Goal: Task Accomplishment & Management: Manage account settings

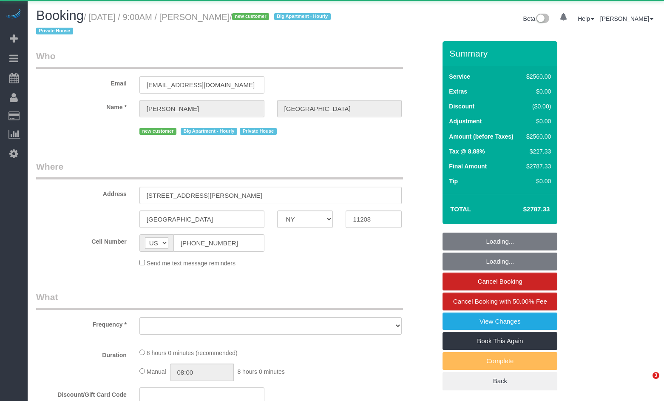
select select "NY"
select select "object:869"
select select "4"
select select "480"
select select "spot1"
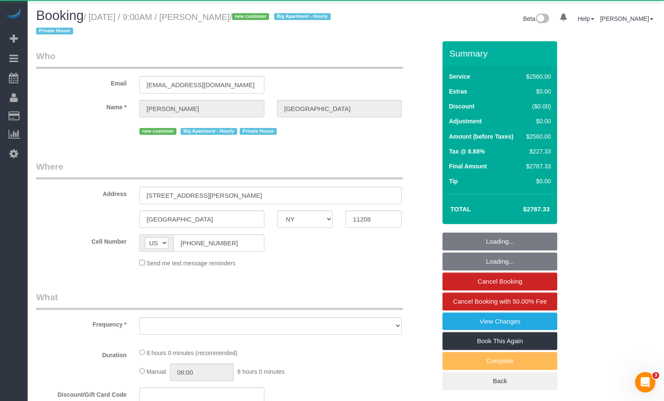
select select "number:89"
select select "number:90"
select select "number:15"
select select "number:7"
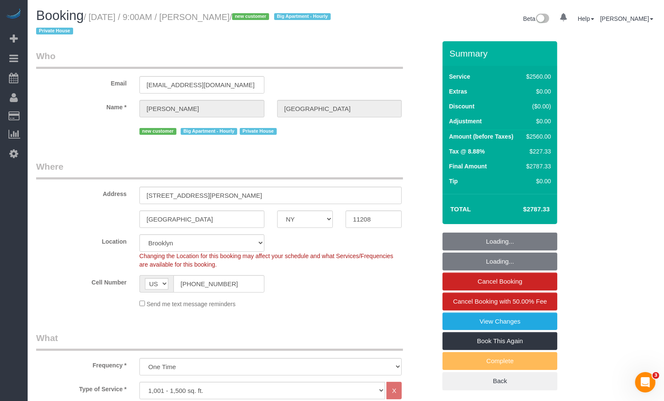
select select "string:stripe-pm_1RyK7y4VGloSiKo7LYFYcqpz"
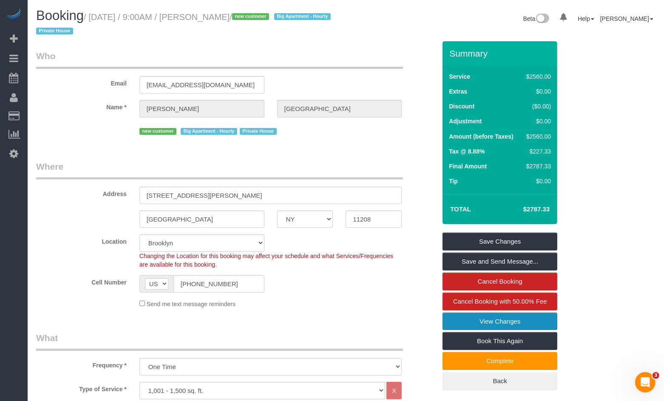
click at [454, 321] on link "View Changes" at bounding box center [499, 321] width 115 height 18
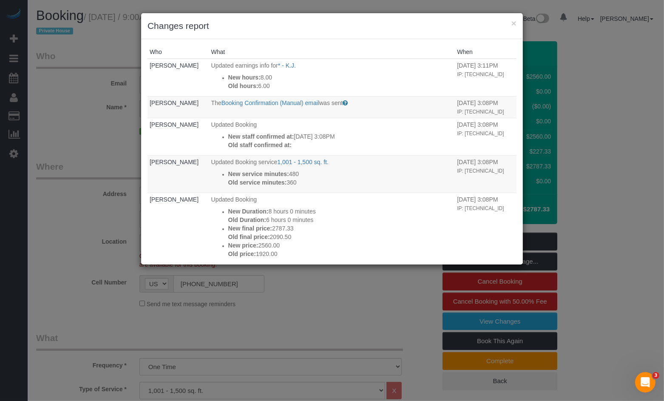
click at [345, 285] on div "× Changes report Who What When Geraldine Ruiz Updated earnings info for * - K.J…" at bounding box center [332, 200] width 664 height 401
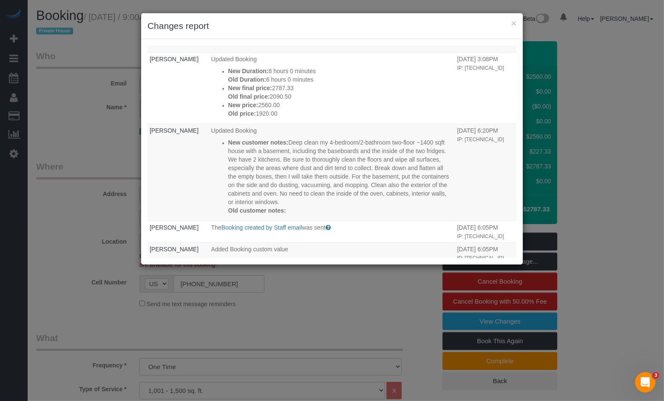
scroll to position [15, 0]
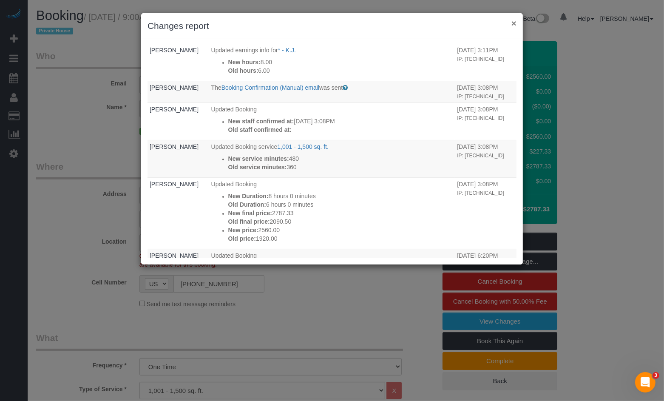
click at [511, 22] on button "×" at bounding box center [513, 23] width 5 height 9
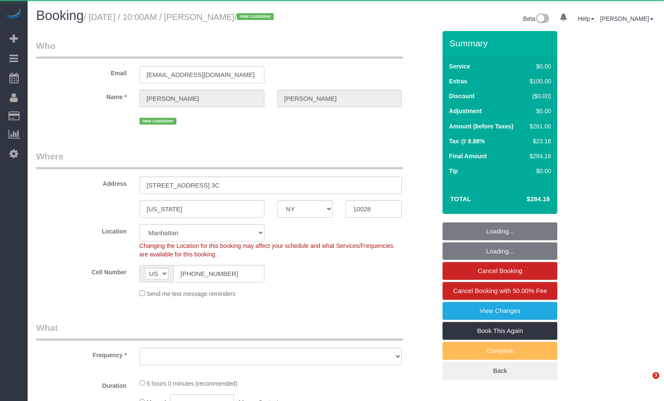
select select "NY"
select select "number:89"
select select "number:72"
select select "number:13"
select select "number:5"
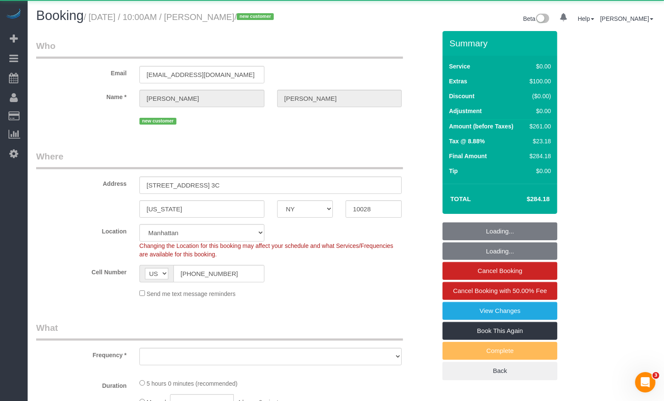
select select "object:884"
select select "string:stripe-pm_1Rxy5n4VGloSiKo7LRxTaBkL"
select select "spot1"
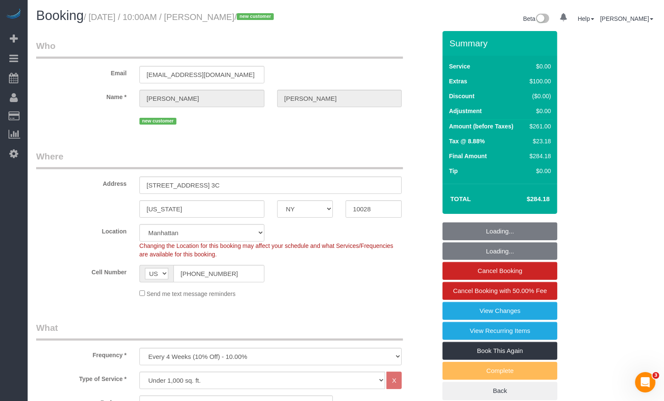
select select "1"
select select "2"
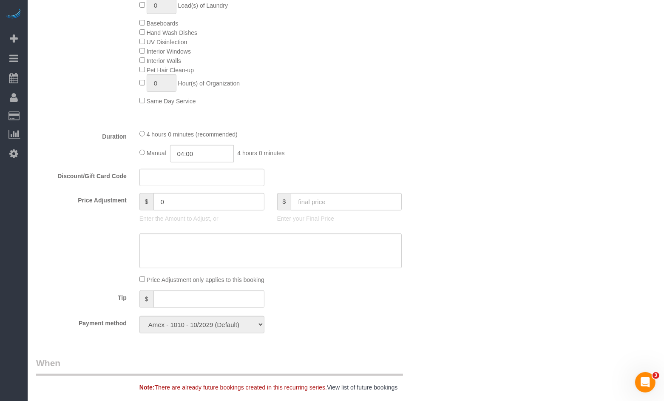
scroll to position [503, 0]
drag, startPoint x: 241, startPoint y: 157, endPoint x: 286, endPoint y: 156, distance: 44.2
click at [284, 156] on span "4 hours 0 minutes" at bounding box center [260, 152] width 47 height 7
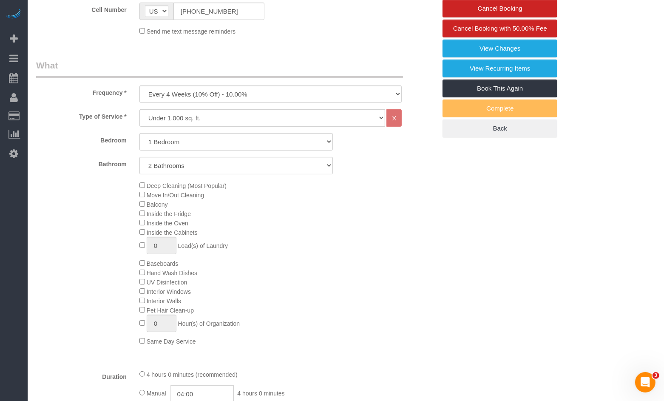
scroll to position [0, 0]
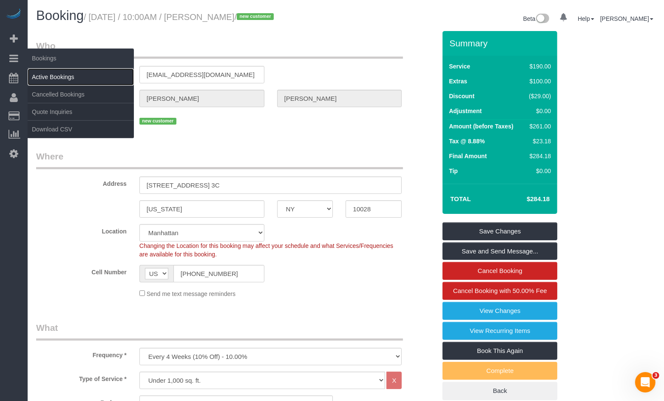
click at [40, 72] on link "Active Bookings" at bounding box center [81, 76] width 106 height 17
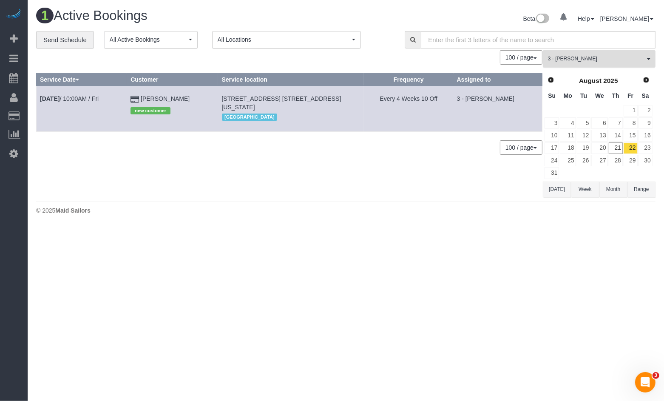
click at [583, 63] on button "3 - Ana Araujo All Teams" at bounding box center [599, 58] width 113 height 17
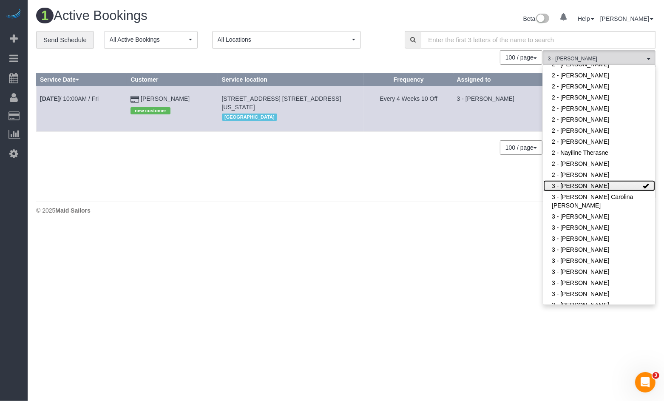
click at [637, 184] on link "3 - [PERSON_NAME]" at bounding box center [599, 185] width 112 height 11
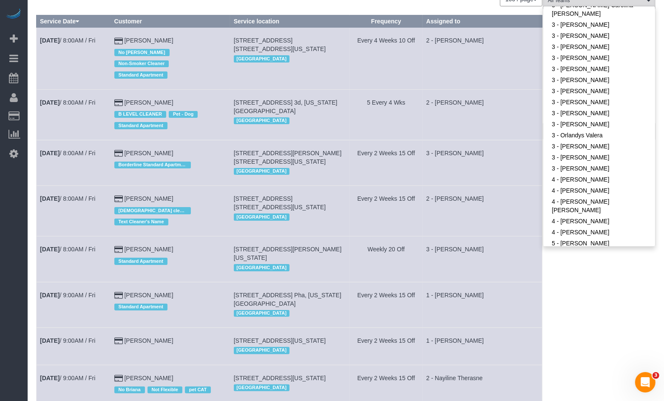
scroll to position [674, 0]
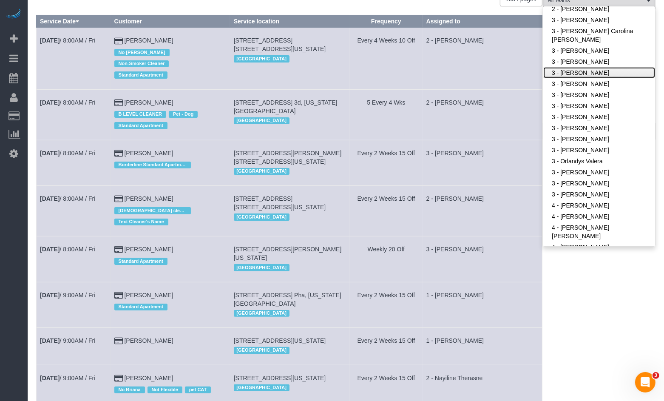
click at [582, 74] on link "3 - [PERSON_NAME]" at bounding box center [599, 72] width 112 height 11
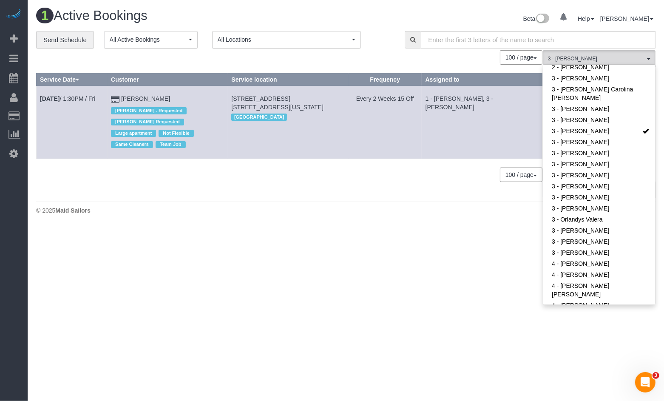
click at [352, 173] on div "100 / page 10 / page 20 / page 30 / page 40 / page 50 / page 100 / page" at bounding box center [289, 174] width 506 height 14
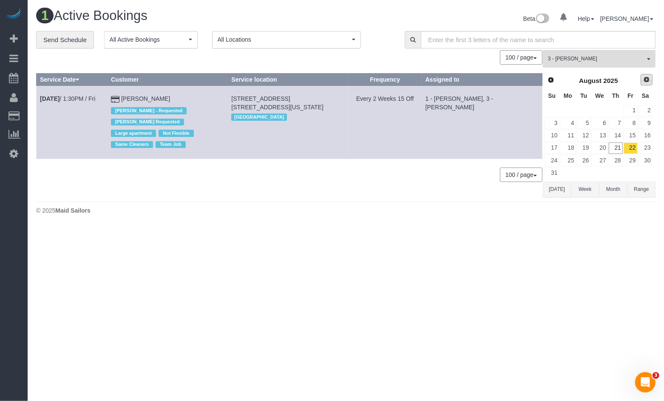
click at [644, 85] on link "Next" at bounding box center [647, 80] width 12 height 12
click at [583, 107] on link "2" at bounding box center [584, 110] width 14 height 11
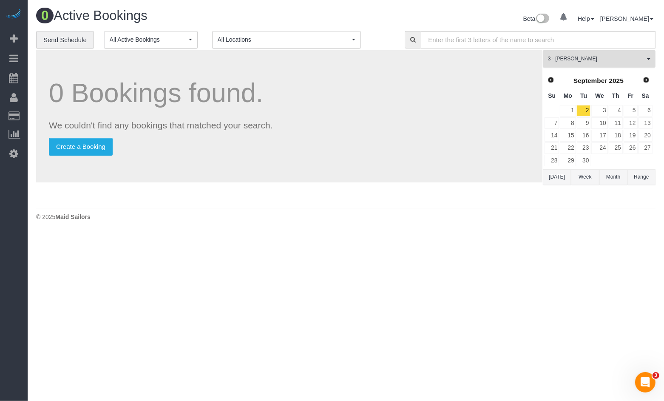
click at [578, 64] on button "3 - Geraldin Bastidas All Teams" at bounding box center [599, 58] width 113 height 17
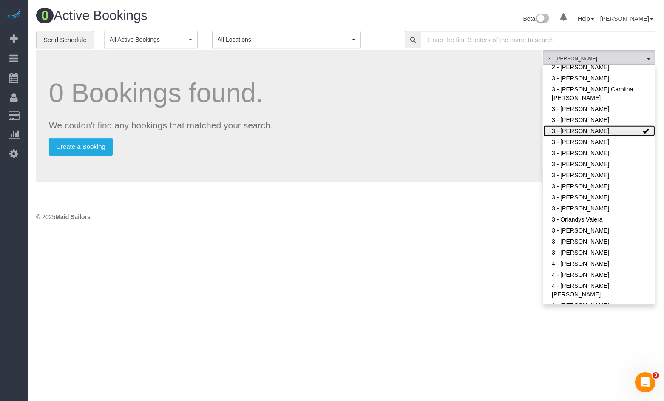
click at [623, 130] on link "3 - [PERSON_NAME]" at bounding box center [599, 130] width 112 height 11
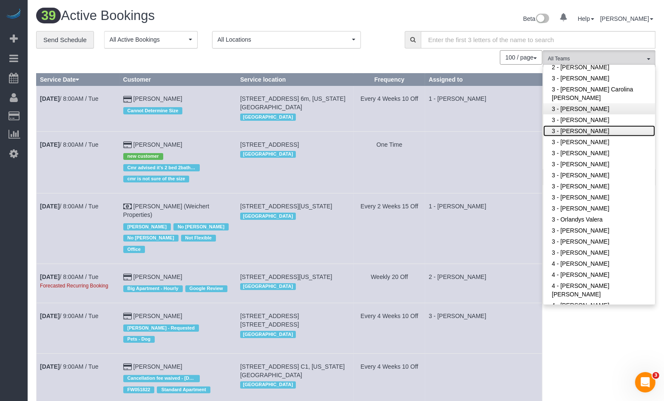
scroll to position [655, 0]
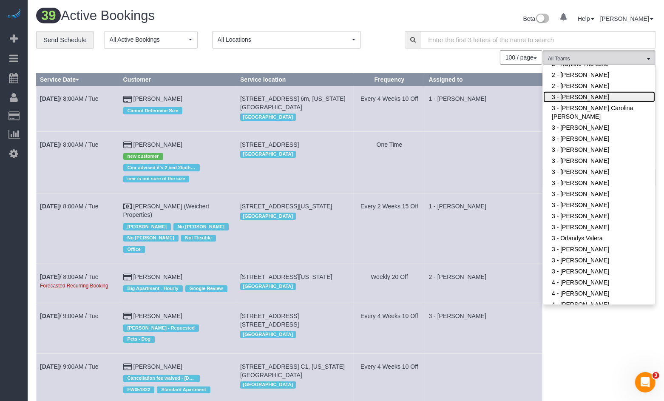
click at [588, 95] on link "3 - [PERSON_NAME]" at bounding box center [599, 96] width 112 height 11
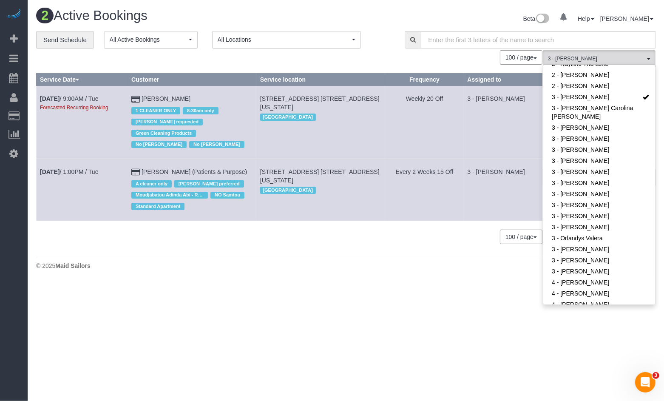
click at [448, 54] on div "100 / page 10 / page 20 / page 30 / page 40 / page 50 / page 100 / page" at bounding box center [289, 57] width 506 height 14
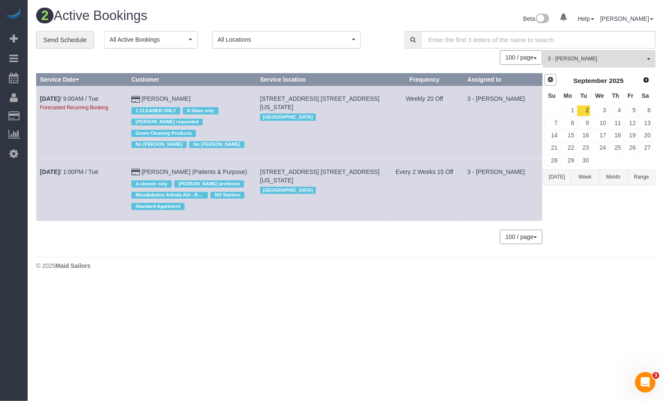
click at [554, 79] on link "Prev" at bounding box center [550, 80] width 12 height 12
click at [629, 149] on link "22" at bounding box center [631, 147] width 14 height 11
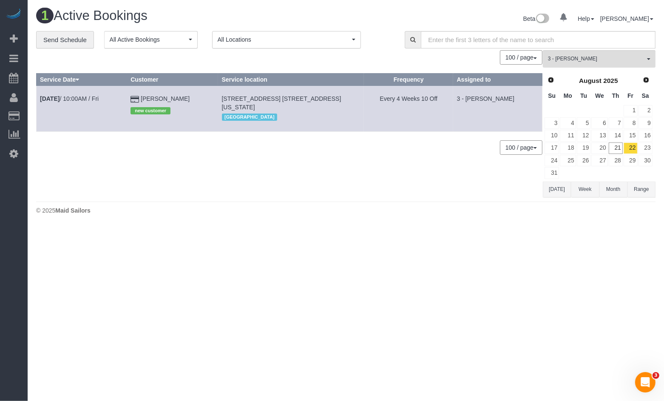
click at [390, 147] on div "100 / page 10 / page 20 / page 30 / page 40 / page 50 / page 100 / page" at bounding box center [289, 147] width 506 height 14
click at [94, 101] on link "Aug 22nd / 10:00AM / Fri" at bounding box center [69, 98] width 59 height 7
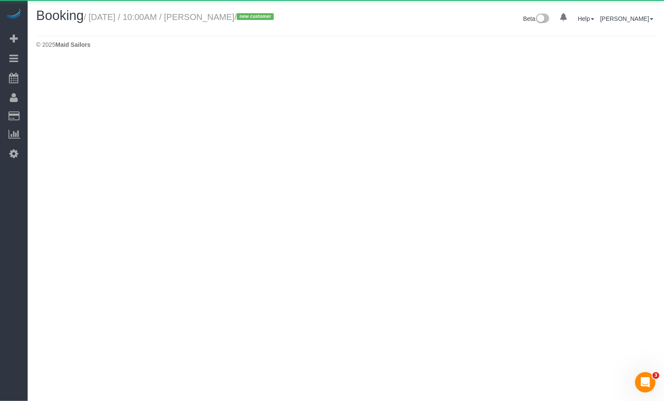
select select "NY"
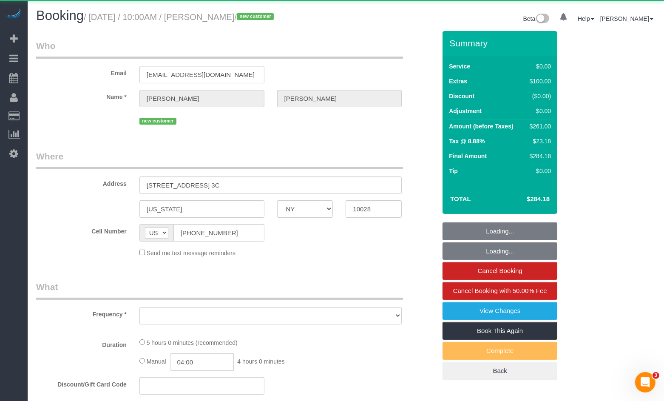
select select "1"
select select "2"
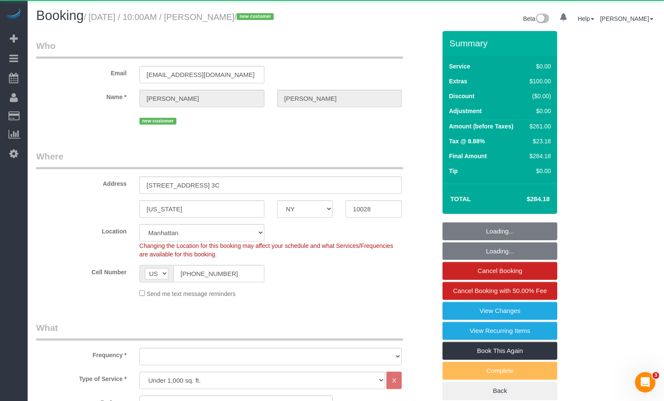
select select "object:4581"
select select "string:stripe-pm_1Rxy5n4VGloSiKo7LRxTaBkL"
select select "number:89"
select select "number:72"
select select "number:13"
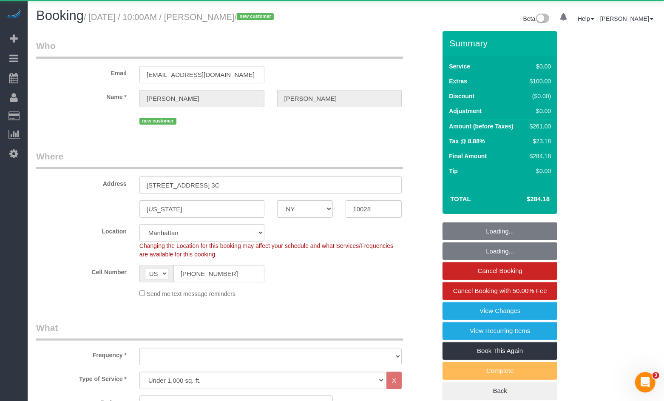
select select "number:5"
select select "1"
select select "2"
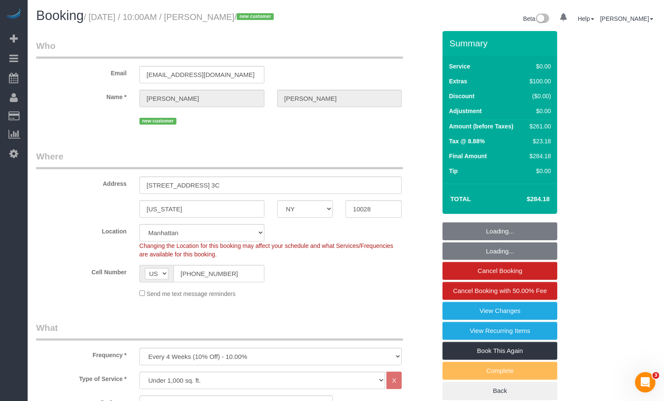
select select "object:4771"
select select "spot50"
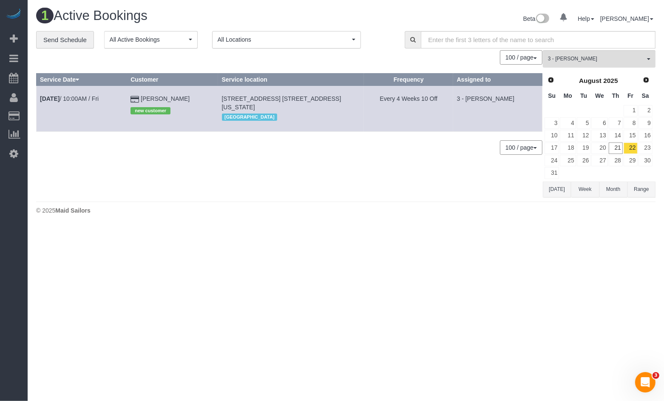
drag, startPoint x: 312, startPoint y: 99, endPoint x: 224, endPoint y: 96, distance: 88.5
click at [224, 96] on td "310 E 86th Street, Apt. 3c, New York, NY 10028 Manhattan" at bounding box center [291, 108] width 146 height 45
copy span "[STREET_ADDRESS] [STREET_ADDRESS][US_STATE]"
drag, startPoint x: 94, startPoint y: 99, endPoint x: 107, endPoint y: 108, distance: 15.8
click at [94, 99] on link "Aug 22nd / 10:00AM / Fri" at bounding box center [69, 98] width 59 height 7
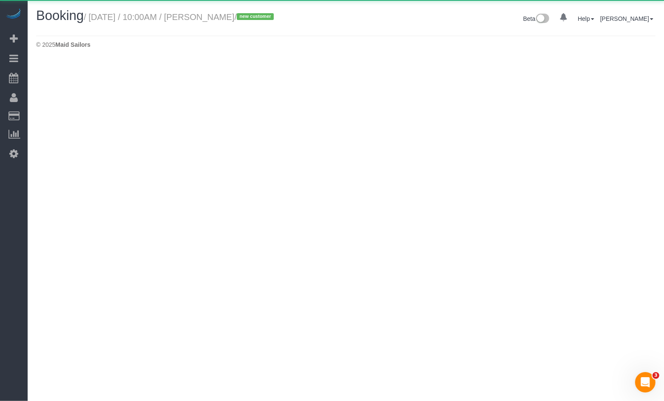
select select "NY"
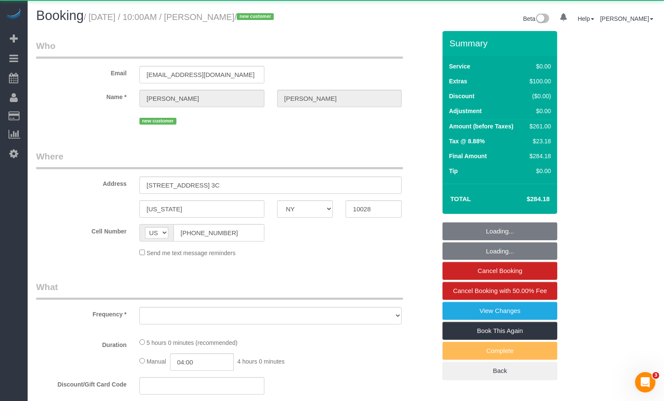
select select "object:6276"
select select "1"
select select "2"
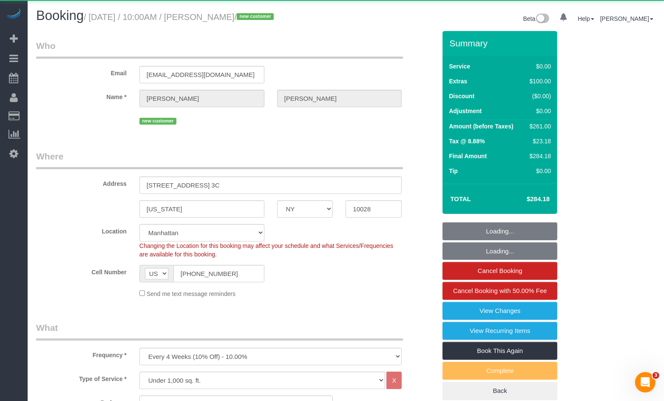
select select "object:6433"
select select "string:stripe-pm_1Rxy5n4VGloSiKo7LRxTaBkL"
select select "spot99"
select select "number:89"
select select "number:72"
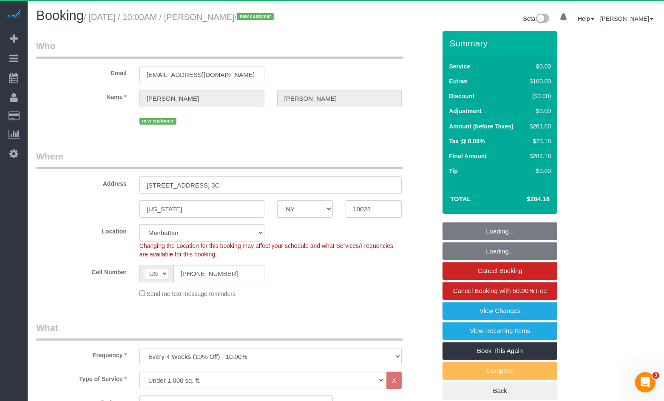
select select "number:13"
select select "number:5"
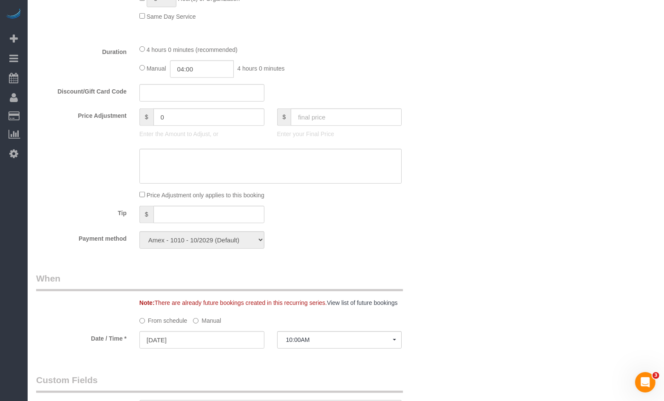
scroll to position [556, 0]
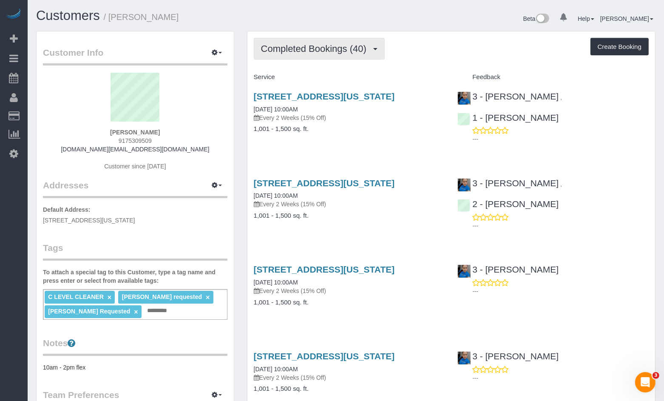
click at [331, 43] on span "Completed Bookings (40)" at bounding box center [316, 48] width 110 height 11
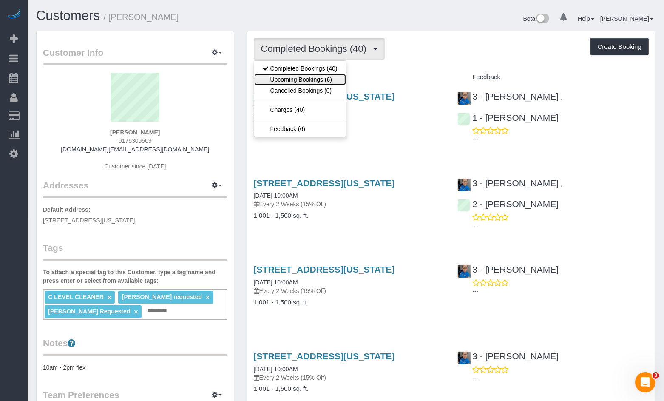
click at [319, 79] on link "Upcoming Bookings (6)" at bounding box center [300, 79] width 92 height 11
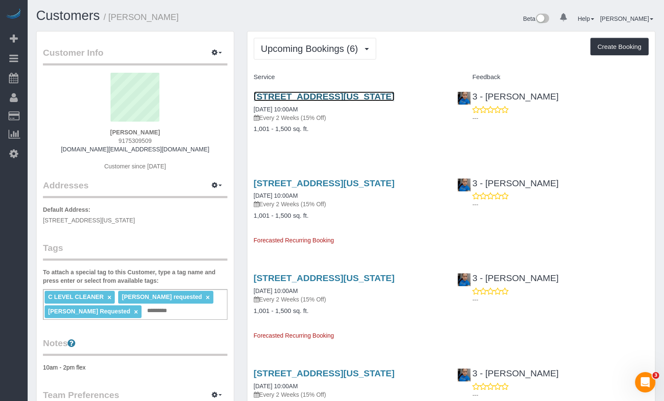
click at [332, 98] on link "30 River Rd, Apt 19c, New York, NY 10044" at bounding box center [324, 96] width 141 height 10
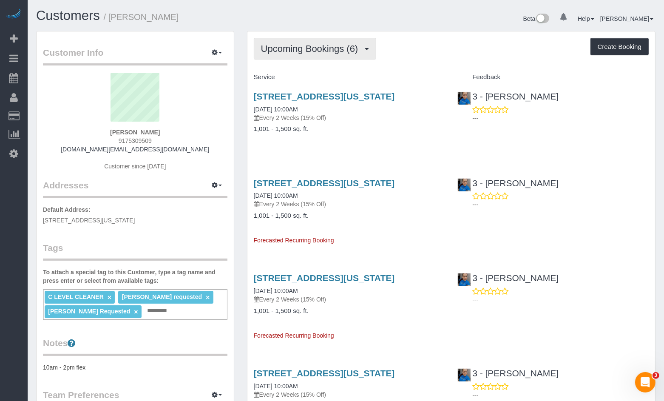
click at [344, 51] on span "Upcoming Bookings (6)" at bounding box center [312, 48] width 102 height 11
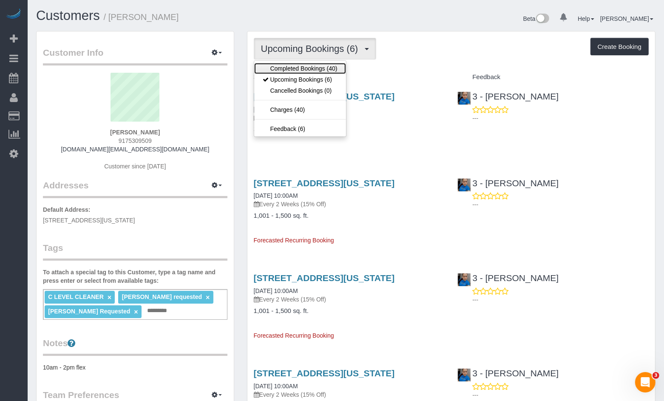
click at [323, 65] on link "Completed Bookings (40)" at bounding box center [300, 68] width 92 height 11
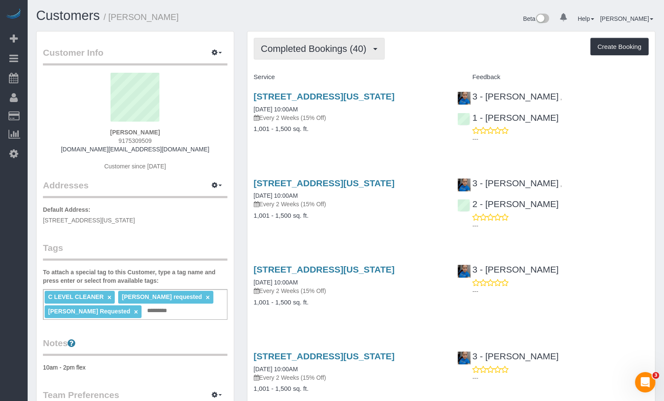
click at [341, 52] on span "Completed Bookings (40)" at bounding box center [316, 48] width 110 height 11
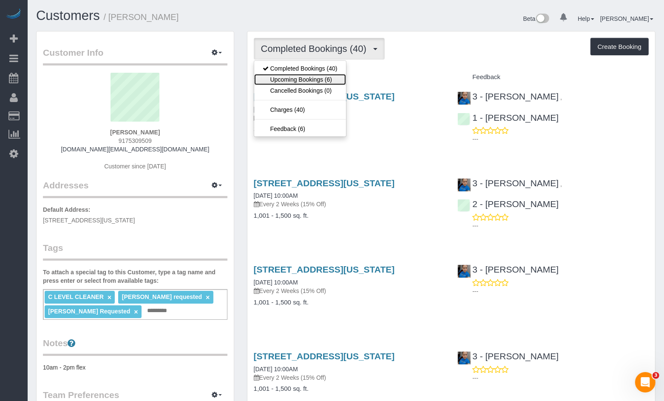
click at [309, 79] on link "Upcoming Bookings (6)" at bounding box center [300, 79] width 92 height 11
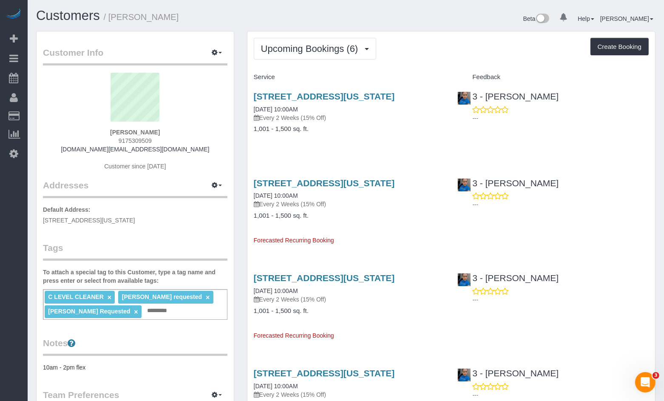
drag, startPoint x: 309, startPoint y: 195, endPoint x: 247, endPoint y: 196, distance: 61.6
click at [247, 196] on div "30 River Rd, Apt 19c, New York, NY 10044 09/08/2025 10:00AM Every 2 Weeks (15% …" at bounding box center [349, 208] width 204 height 74
copy link "09/08/2025 10:00AM"
drag, startPoint x: 331, startPoint y: 203, endPoint x: 264, endPoint y: 203, distance: 67.2
click at [264, 203] on p "Every 2 Weeks (15% Off)" at bounding box center [349, 204] width 191 height 9
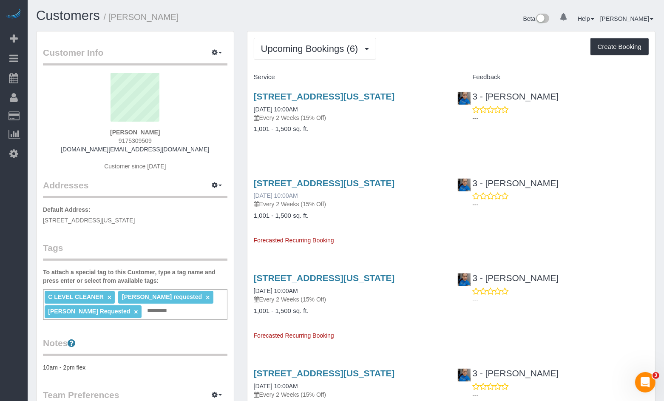
copy p "Every 2 Weeks (15% Off)"
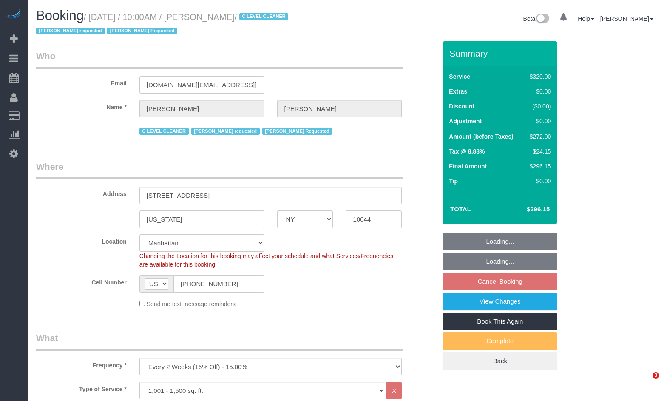
select select "NY"
select select "240"
select select "spot2"
select select "number:89"
select select "number:90"
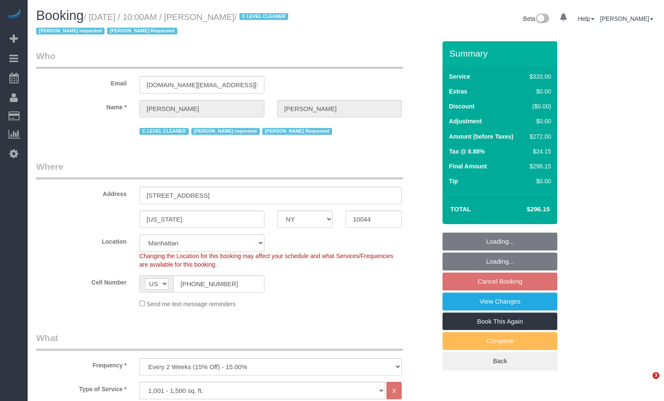
select select "number:15"
select select "number:5"
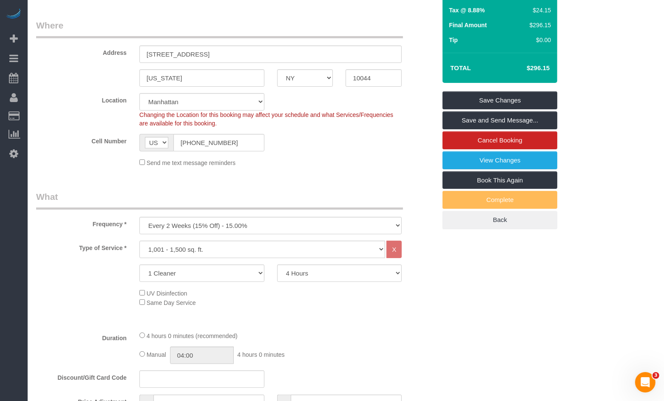
scroll to position [126, 0]
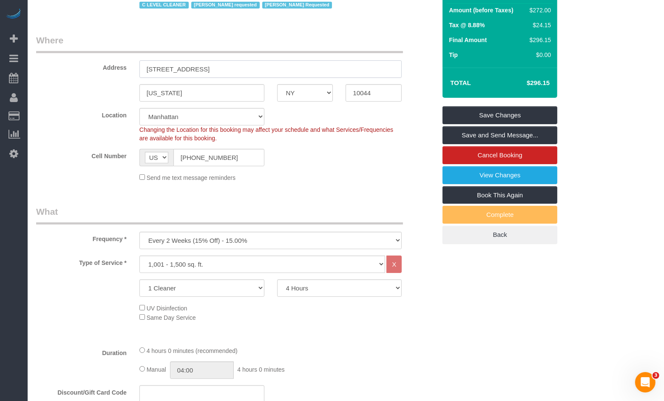
drag, startPoint x: 193, startPoint y: 69, endPoint x: 205, endPoint y: 67, distance: 12.6
click at [193, 69] on input "[STREET_ADDRESS]" at bounding box center [270, 68] width 263 height 17
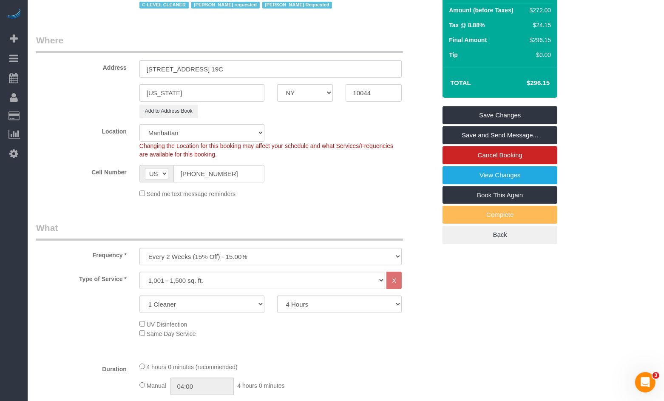
type input "[STREET_ADDRESS] 19C"
click at [84, 141] on div "Location [GEOGRAPHIC_DATA] [GEOGRAPHIC_DATA] [GEOGRAPHIC_DATA] [GEOGRAPHIC_DATA…" at bounding box center [236, 141] width 413 height 34
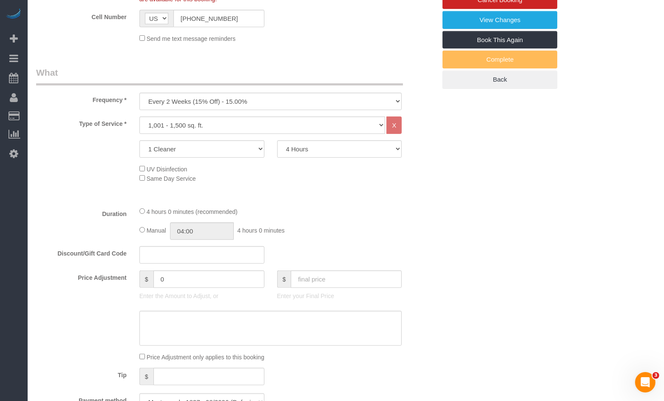
scroll to position [0, 0]
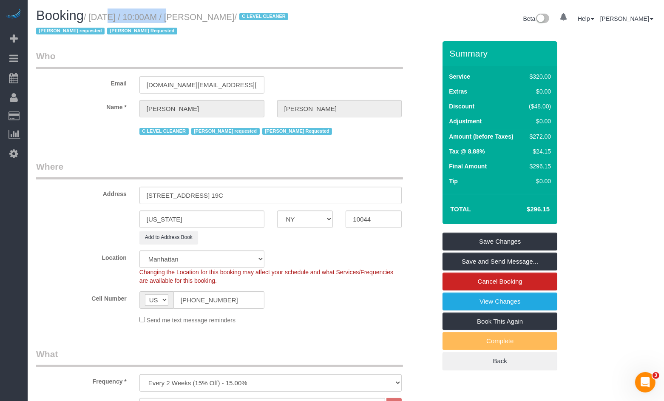
drag, startPoint x: 96, startPoint y: 20, endPoint x: 161, endPoint y: 21, distance: 64.6
click at [161, 21] on small "/ [DATE] / 10:00AM / [PERSON_NAME] / C LEVEL CLEANER [PERSON_NAME] requested [P…" at bounding box center [163, 24] width 255 height 24
click at [160, 21] on small "/ [DATE] / 10:00AM / [PERSON_NAME] / C LEVEL CLEANER [PERSON_NAME] requested [P…" at bounding box center [163, 24] width 255 height 24
drag, startPoint x: 159, startPoint y: 20, endPoint x: 131, endPoint y: 1, distance: 33.1
click at [111, 14] on small "/ [DATE] / 10:00AM / [PERSON_NAME] / C LEVEL CLEANER [PERSON_NAME] requested [P…" at bounding box center [163, 24] width 255 height 24
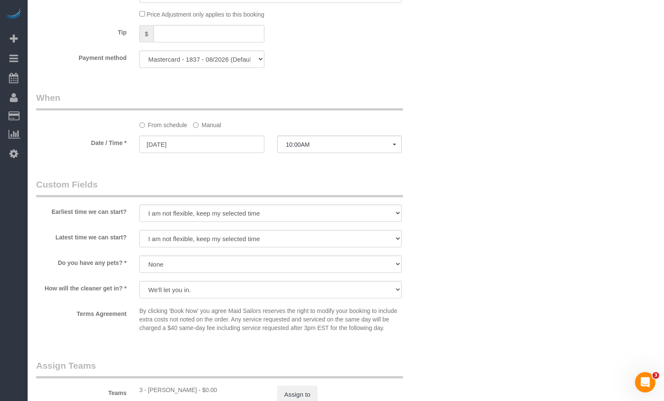
scroll to position [611, 0]
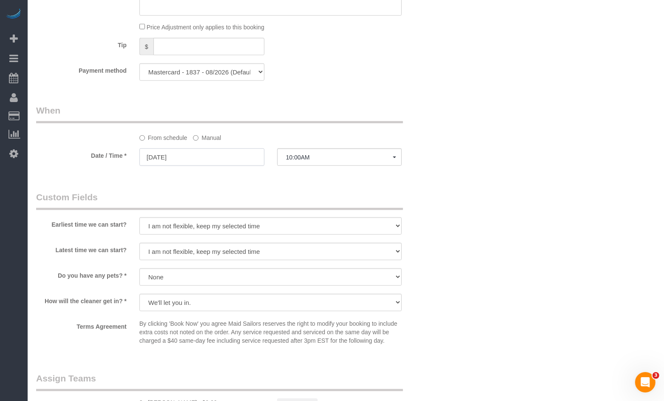
click at [175, 163] on input "[DATE]" at bounding box center [201, 156] width 125 height 17
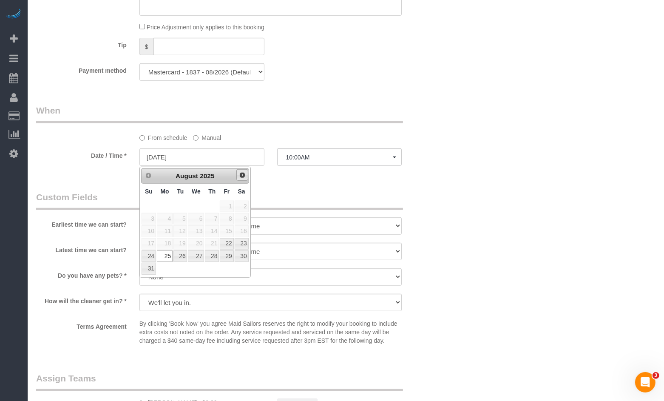
click at [239, 176] on span "Next" at bounding box center [242, 175] width 7 height 7
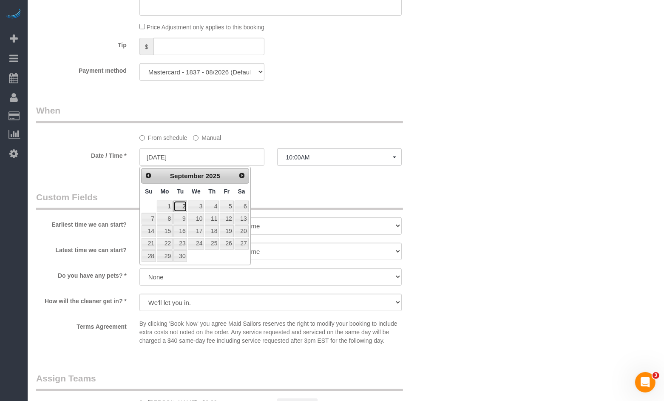
click at [177, 205] on link "2" at bounding box center [180, 206] width 14 height 11
type input "09/02/2025"
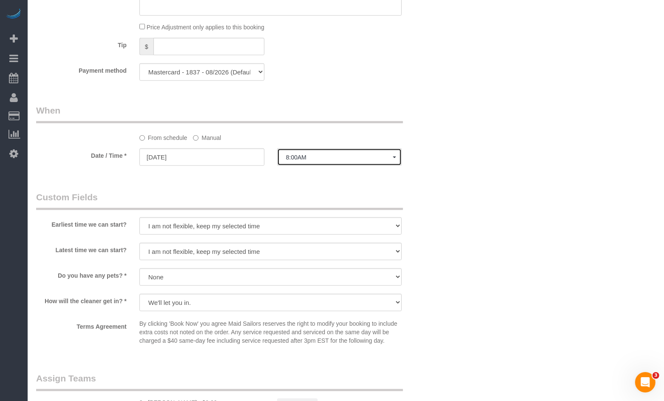
click at [352, 159] on span "8:00AM" at bounding box center [339, 157] width 107 height 7
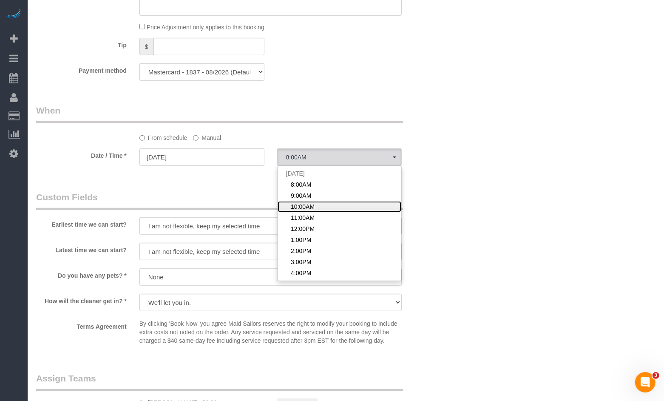
click at [340, 204] on link "10:00AM" at bounding box center [340, 206] width 124 height 11
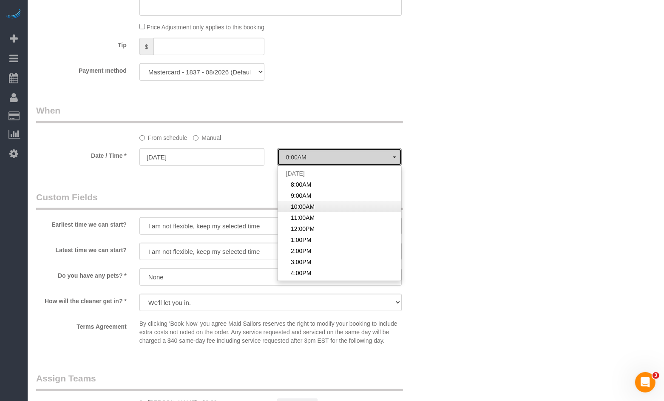
select select "spot60"
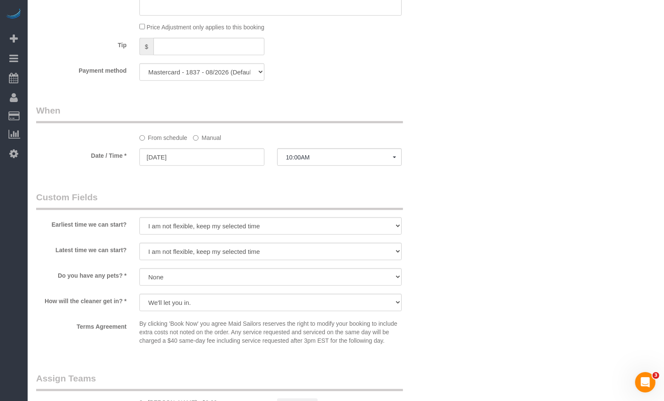
click at [497, 192] on div "Who Email dani.megan.mg@gmail.com Name * Sergio Moreno C LEVEL CLEANER Geraldin…" at bounding box center [345, 60] width 619 height 1260
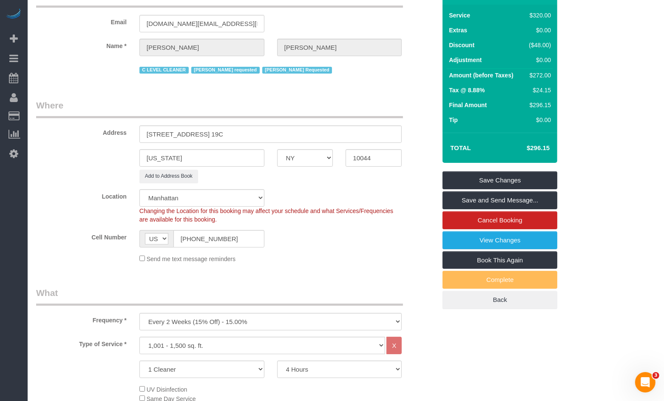
scroll to position [0, 0]
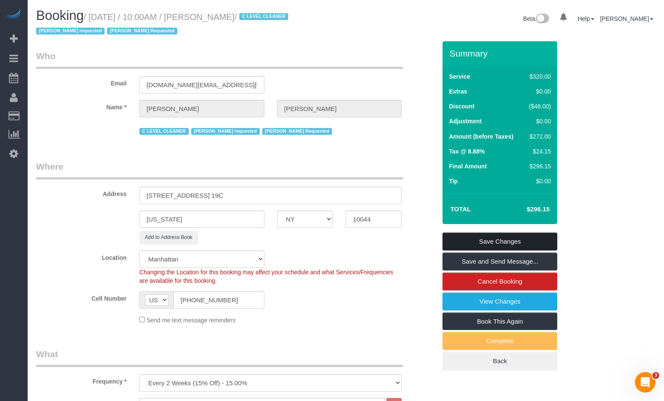
click at [491, 246] on link "Save Changes" at bounding box center [499, 241] width 115 height 18
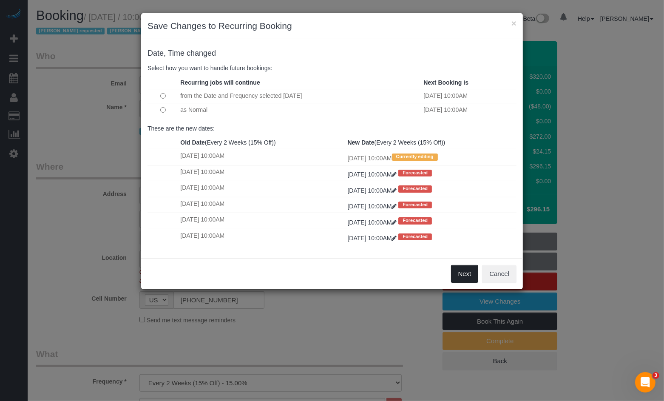
click at [456, 276] on button "Next" at bounding box center [465, 274] width 28 height 18
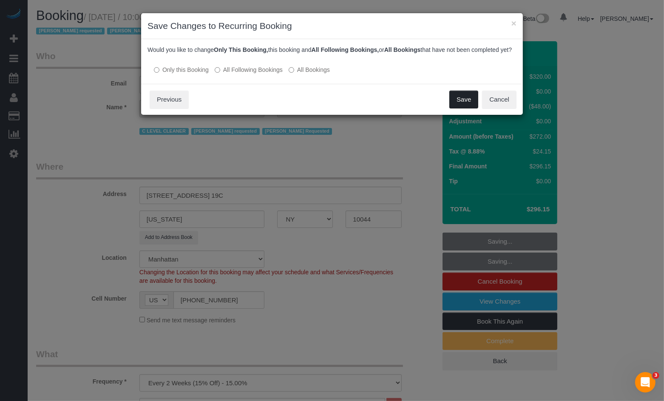
click at [456, 108] on button "Save" at bounding box center [463, 100] width 29 height 18
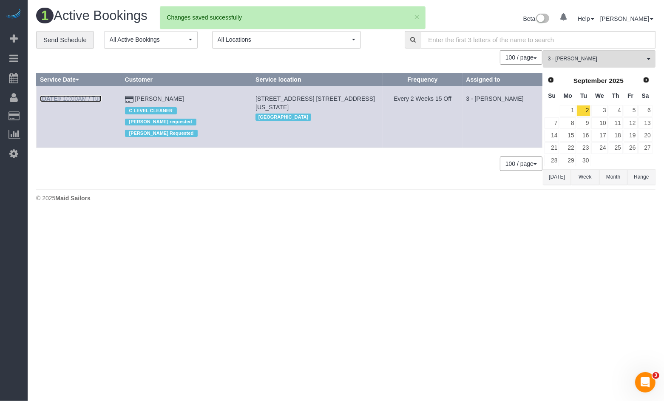
click at [88, 100] on link "Sep 2nd / 10:00AM / Tue" at bounding box center [71, 98] width 62 height 7
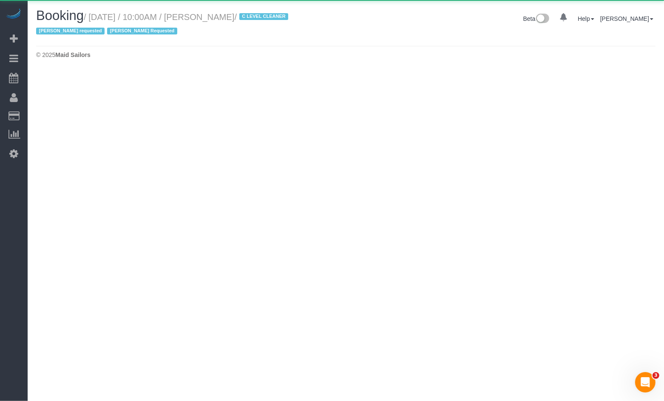
select select "NY"
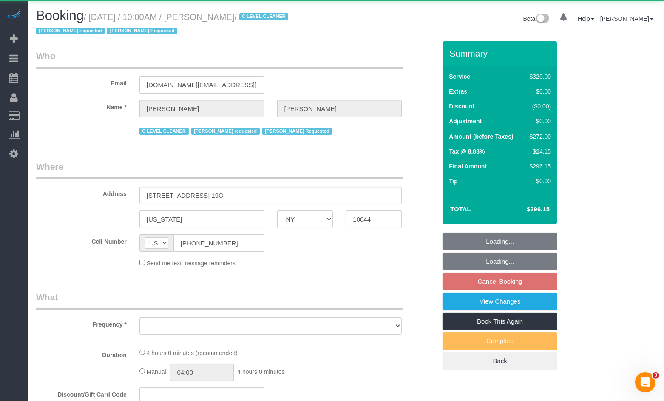
select select "object:3398"
select select "240"
select select "spot119"
select select "number:89"
select select "number:90"
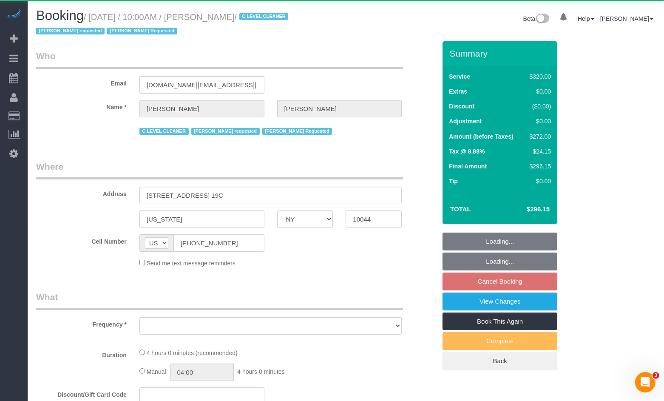
select select "number:15"
select select "number:5"
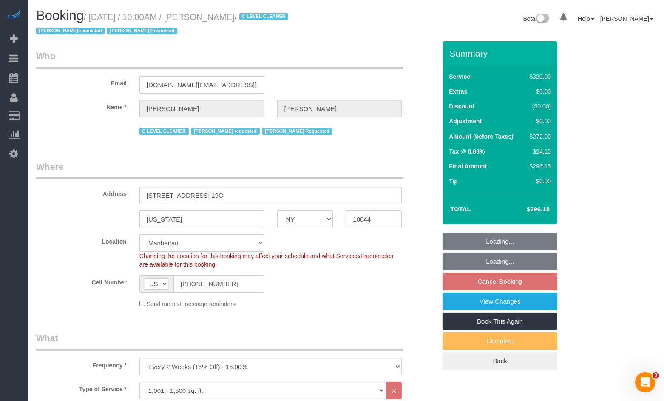
select select "object:3402"
select select "string:stripe-pm_1OfFBT4VGloSiKo7Bq2FZQac"
select select "spot178"
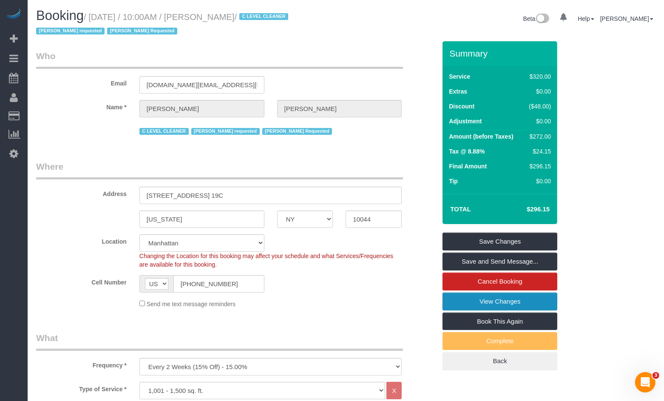
click at [480, 300] on link "View Changes" at bounding box center [499, 301] width 115 height 18
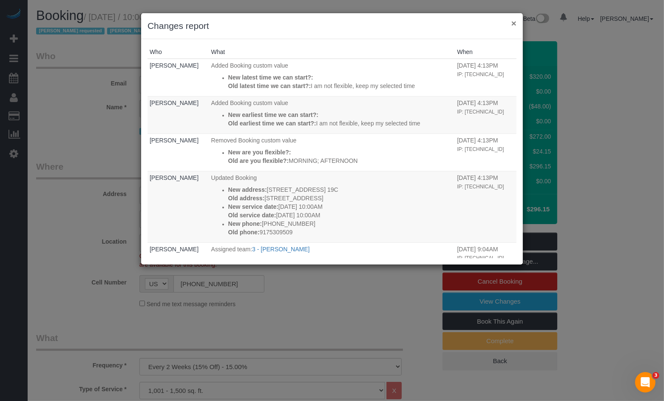
click at [511, 23] on button "×" at bounding box center [513, 23] width 5 height 9
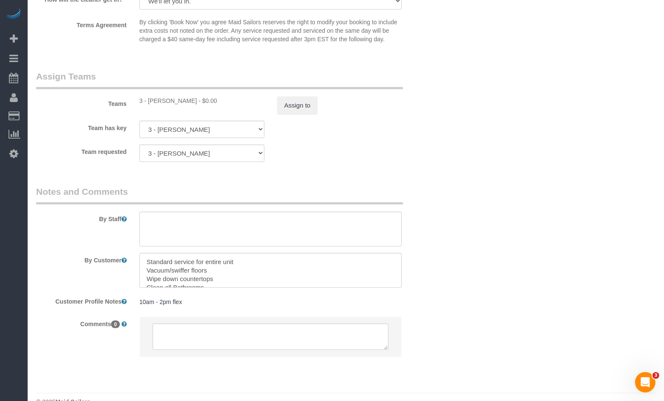
scroll to position [937, 0]
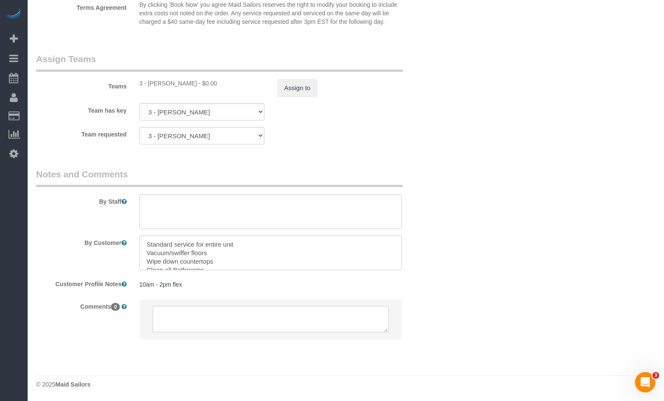
click at [186, 312] on textarea at bounding box center [271, 319] width 236 height 26
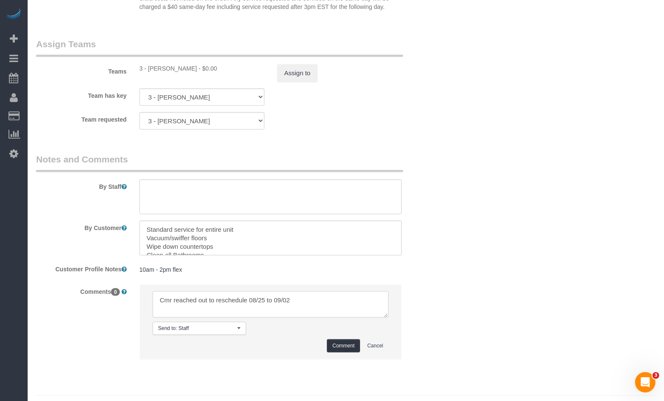
scroll to position [972, 0]
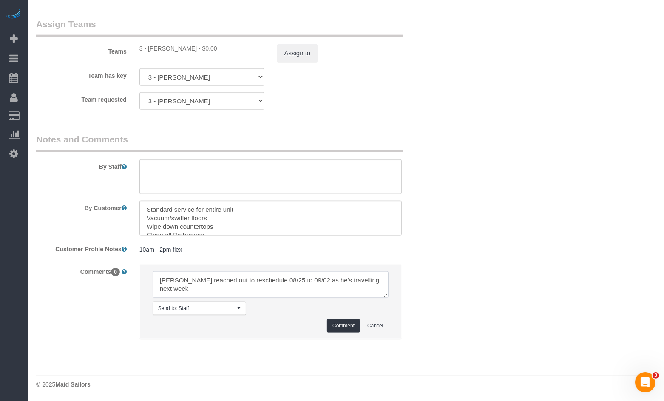
click at [326, 286] on textarea at bounding box center [271, 284] width 236 height 26
click at [323, 277] on textarea at bounding box center [271, 284] width 236 height 26
click at [334, 278] on textarea at bounding box center [271, 284] width 236 height 26
click at [375, 283] on textarea at bounding box center [271, 284] width 236 height 26
type textarea "Cmr reached out to reschedule 08/25 to 09/02 as he's traveling next week."
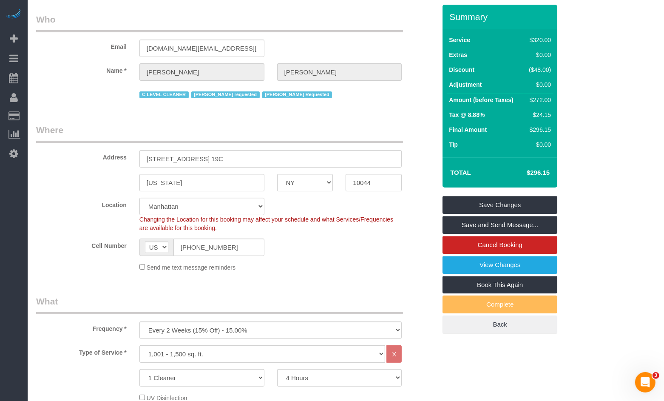
scroll to position [0, 0]
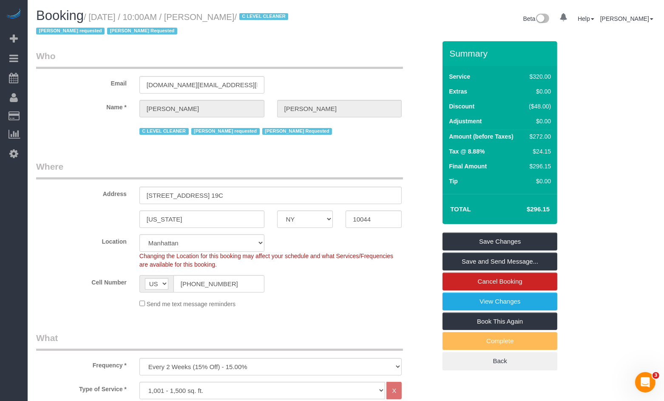
drag, startPoint x: 94, startPoint y: 20, endPoint x: 278, endPoint y: 18, distance: 184.1
click at [278, 18] on small "/ September 02, 2025 / 10:00AM / Sergio Moreno / C LEVEL CLEANER Geraldin Basti…" at bounding box center [163, 24] width 255 height 24
copy small "September 02, 2025 / 10:00AM / Sergio Moreno"
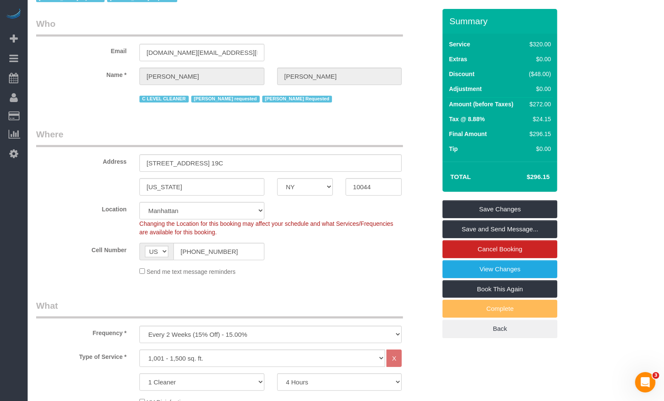
scroll to position [43, 0]
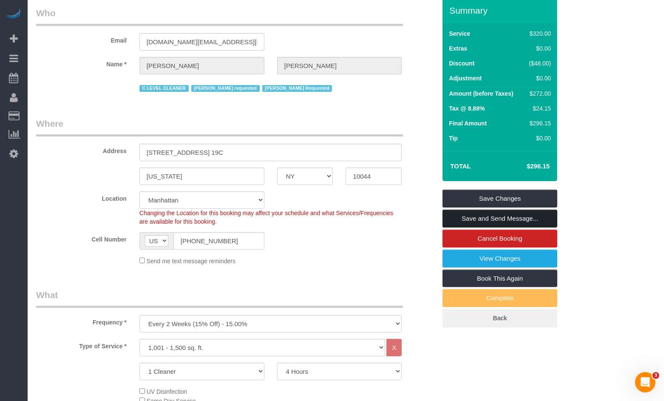
click at [459, 221] on link "Save and Send Message..." at bounding box center [499, 219] width 115 height 18
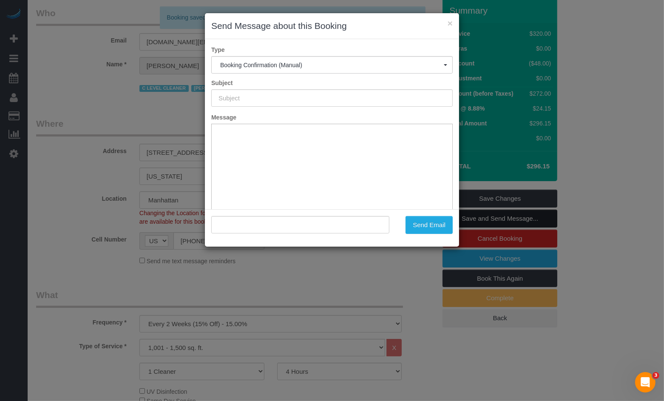
type input "Cleaning Confirmed for 09/02/2025 at 10:00am"
type input ""Sergio Moreno" <dani.megan.mg@gmail.com>"
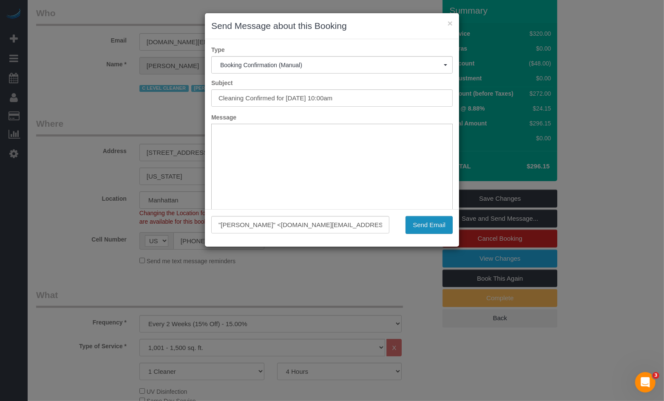
click at [412, 224] on button "Send Email" at bounding box center [428, 225] width 47 height 18
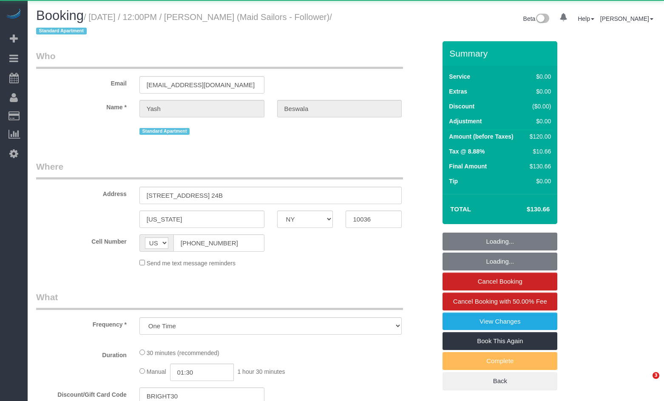
select select "NY"
select select "object:769"
select select "number:60"
select select "number:78"
select select "number:15"
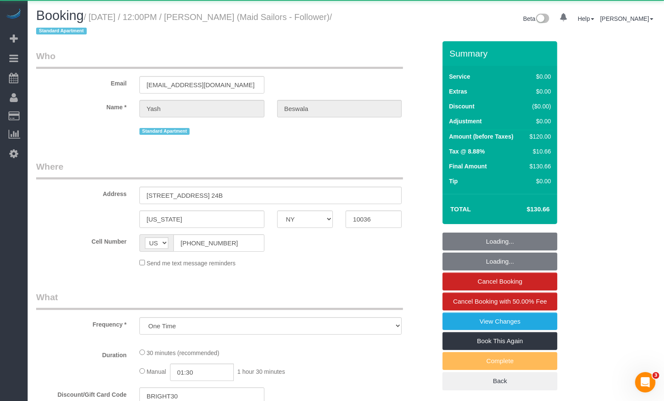
select select "number:5"
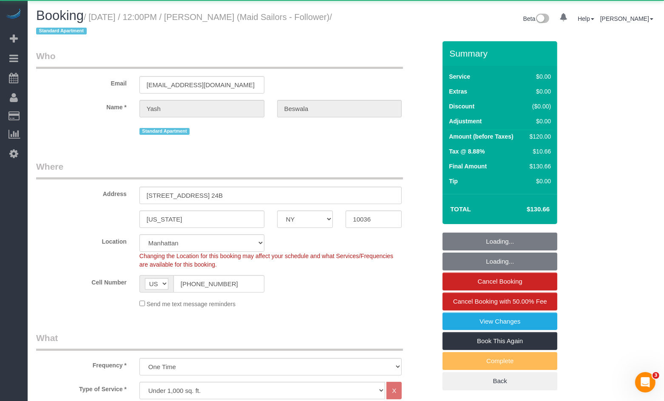
select select "string:stripe-pm_1RydBn4VGloSiKo7z8hn8fv2"
select select "spot1"
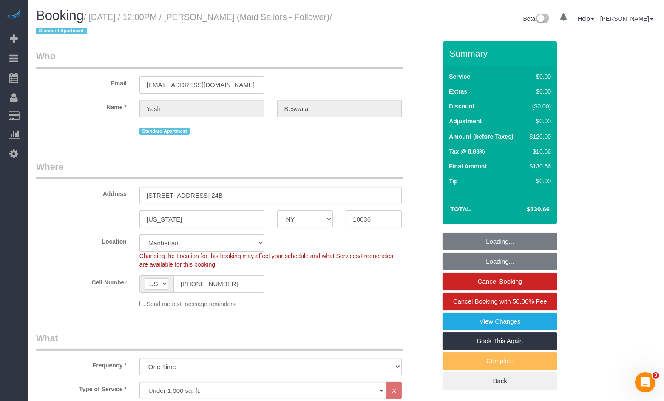
click at [83, 200] on div "Address [STREET_ADDRESS] 24B" at bounding box center [236, 182] width 413 height 44
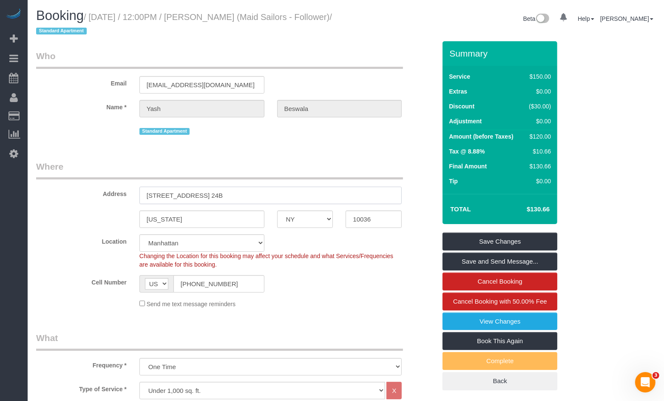
click at [223, 197] on input "561 10th Ave, Apt. 24B" at bounding box center [270, 195] width 263 height 17
drag, startPoint x: 225, startPoint y: 197, endPoint x: 133, endPoint y: 190, distance: 91.6
click at [127, 193] on div "Address 561 10th Ave, Apt. 24B" at bounding box center [236, 182] width 413 height 44
drag, startPoint x: 363, startPoint y: 274, endPoint x: 338, endPoint y: 251, distance: 34.0
click at [363, 275] on div "Cell Number AF AL DZ AD AO AI AQ AG AR AM AW AU AT AZ BS BH BD BB BY BE BZ BJ B…" at bounding box center [236, 283] width 413 height 17
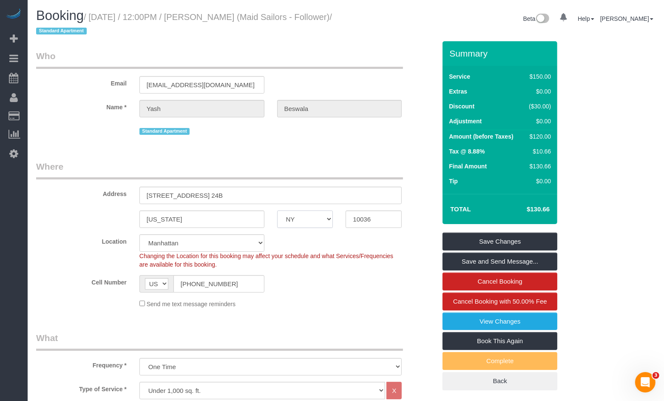
click at [300, 217] on select "AK AL AR AZ CA CO CT DC DE FL GA HI IA ID IL IN KS KY LA MA MD ME MI MN MO MS M…" at bounding box center [305, 218] width 56 height 17
click at [277, 210] on select "AK AL AR AZ CA CO CT DC DE FL GA HI IA ID IL IN KS KY LA MA MD ME MI MN MO MS M…" at bounding box center [305, 218] width 56 height 17
drag, startPoint x: 178, startPoint y: 223, endPoint x: 137, endPoint y: 220, distance: 40.5
click at [137, 220] on div "New York" at bounding box center [202, 218] width 138 height 17
click at [368, 219] on input "10036" at bounding box center [374, 218] width 56 height 17
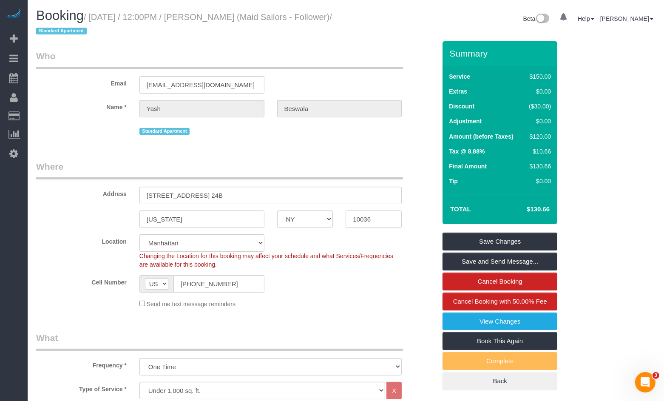
click at [368, 219] on input "10036" at bounding box center [374, 218] width 56 height 17
click at [363, 164] on legend "Where" at bounding box center [219, 169] width 367 height 19
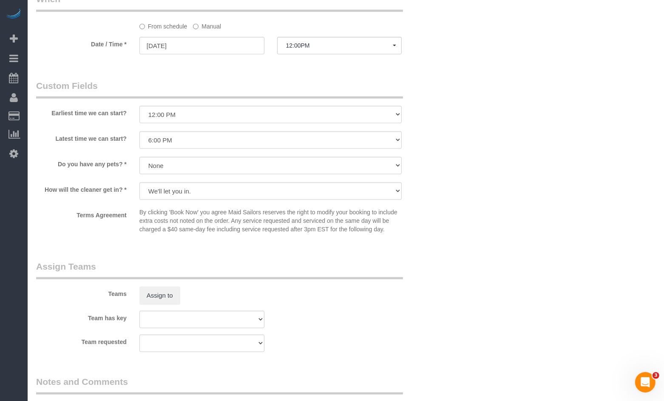
scroll to position [898, 0]
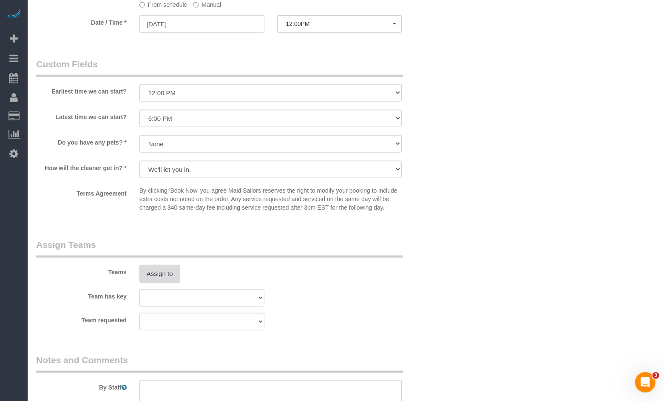
click at [163, 283] on button "Assign to" at bounding box center [159, 274] width 41 height 18
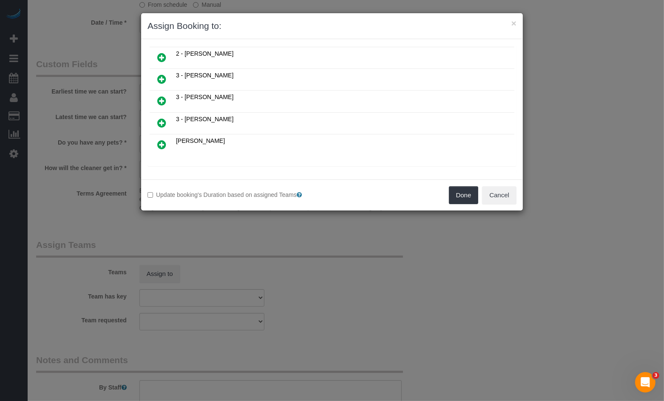
scroll to position [532, 0]
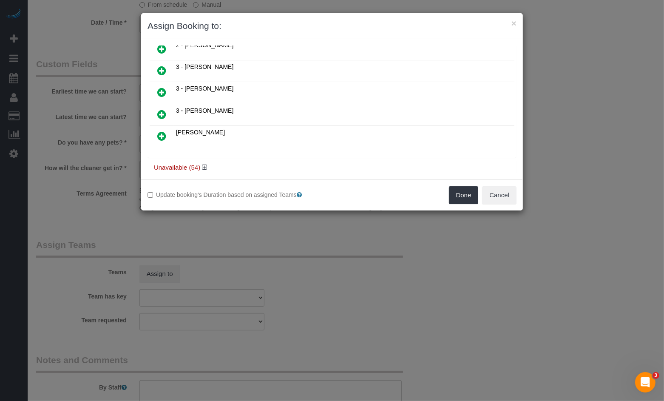
drag, startPoint x: 189, startPoint y: 156, endPoint x: 198, endPoint y: 156, distance: 9.8
click at [189, 164] on h4 "Unavailable (54)" at bounding box center [332, 167] width 356 height 7
click at [205, 164] on icon at bounding box center [204, 167] width 5 height 6
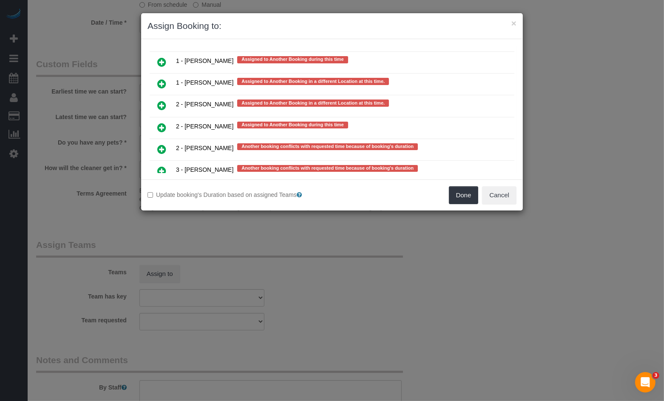
scroll to position [1625, 0]
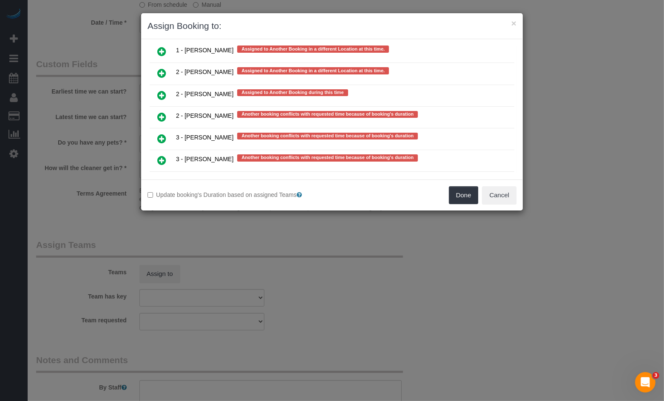
click at [161, 133] on icon at bounding box center [161, 138] width 9 height 10
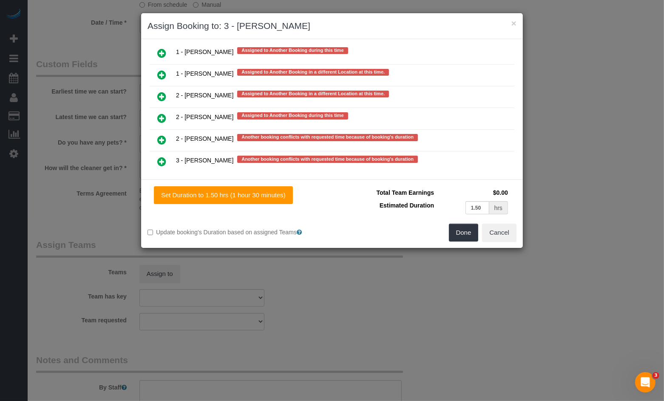
scroll to position [1648, 0]
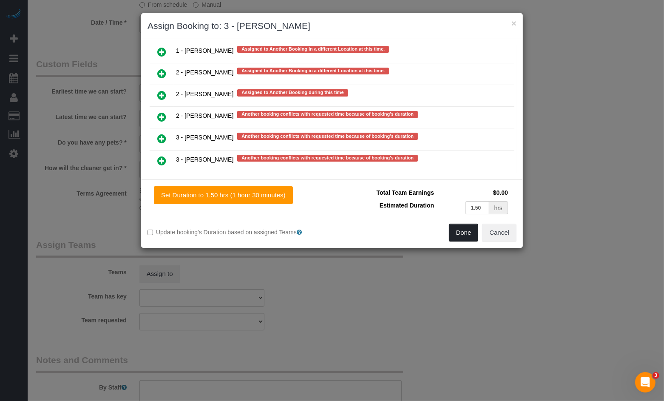
click at [465, 232] on button "Done" at bounding box center [464, 233] width 30 height 18
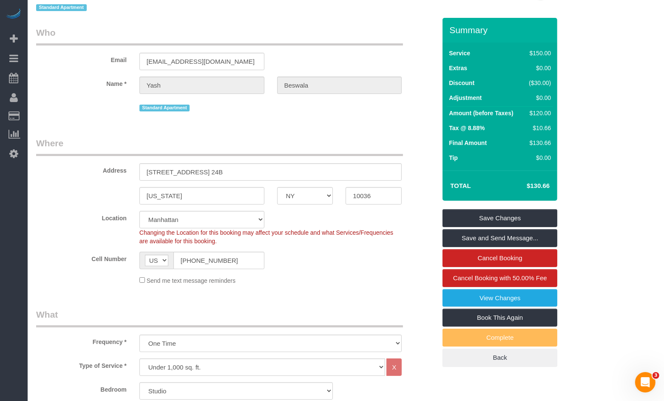
scroll to position [0, 0]
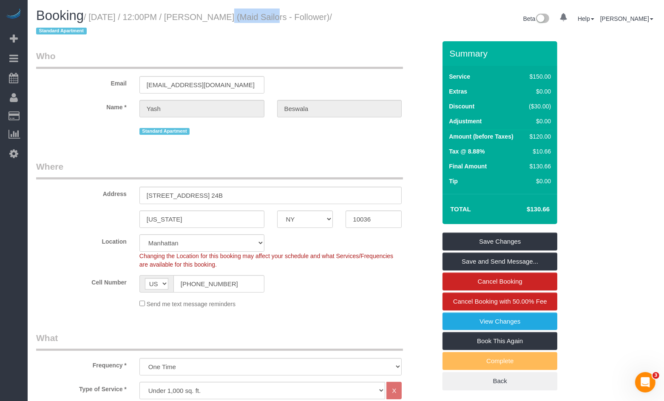
drag, startPoint x: 262, startPoint y: 17, endPoint x: 207, endPoint y: 18, distance: 55.7
click at [207, 18] on small "/ August 22, 2025 / 12:00PM / Yash Beswala (Maid Sailors - Follower) / Standard…" at bounding box center [184, 24] width 296 height 24
copy small "Yash Beswala"
click at [99, 178] on legend "Where" at bounding box center [219, 169] width 367 height 19
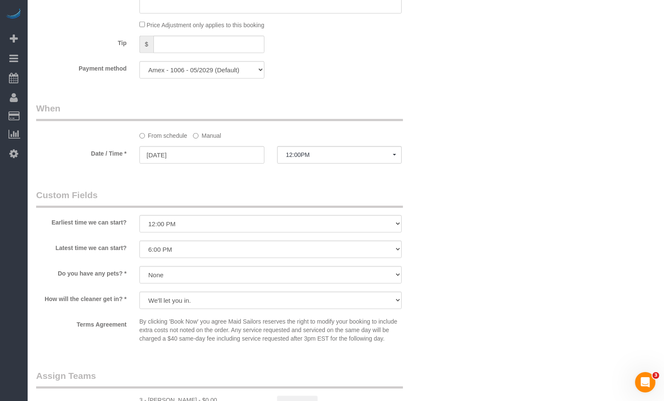
scroll to position [747, 0]
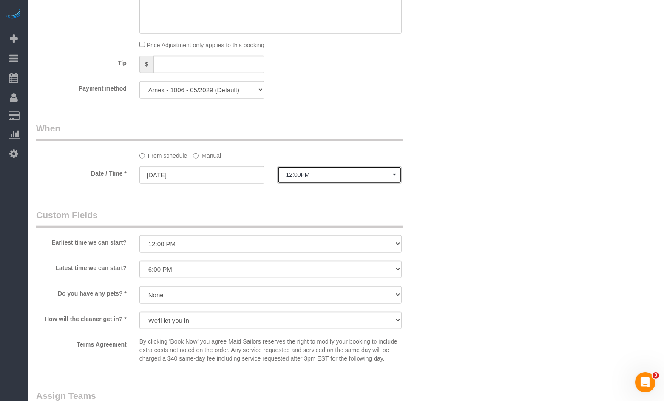
click at [296, 178] on span "12:00PM" at bounding box center [339, 174] width 107 height 7
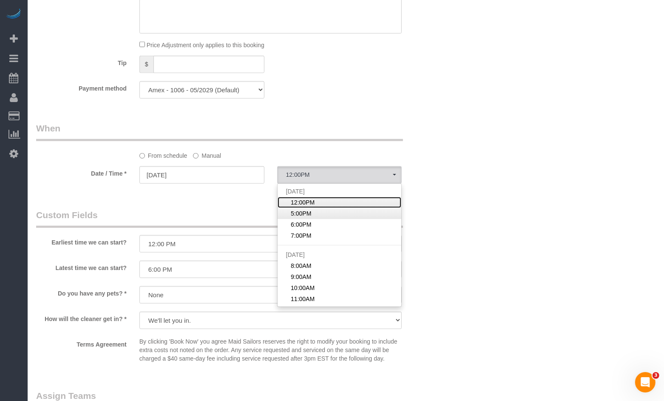
scroll to position [735, 0]
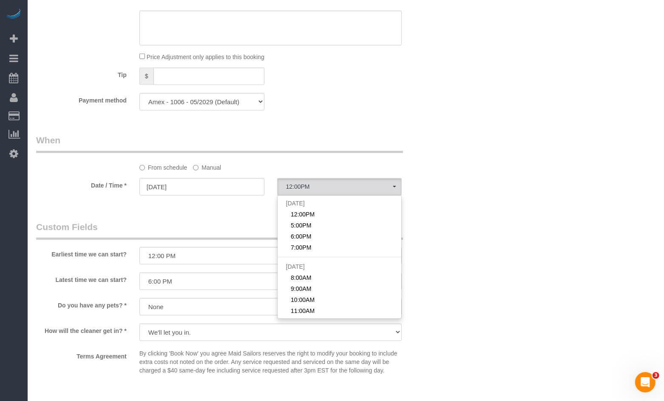
click at [243, 215] on div "Who Email yashbeswala@gmail.com Name * Yash Beswala Standard Apartment Where Ad…" at bounding box center [236, 25] width 413 height 1439
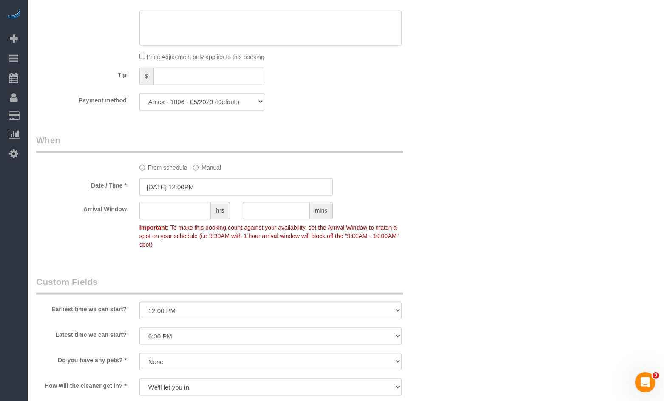
click at [195, 215] on input "text" at bounding box center [174, 210] width 71 height 17
click at [196, 189] on input "08/22/2025 12:00PM" at bounding box center [236, 186] width 194 height 17
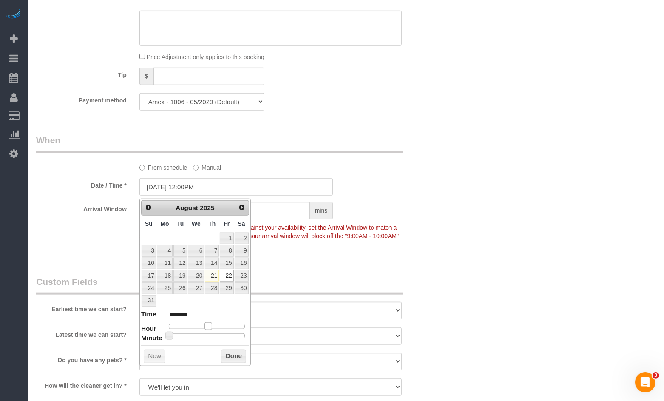
type input "08/22/2025 1:00PM"
type input "******"
type input "08/22/2025 2:00PM"
type input "******"
type input "08/22/2025 3:00PM"
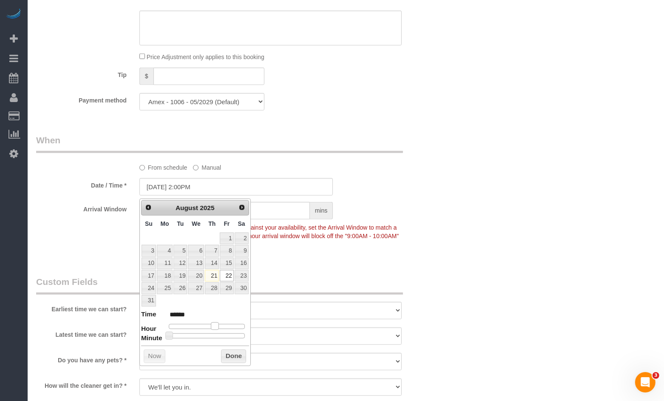
type input "******"
drag, startPoint x: 210, startPoint y: 326, endPoint x: 220, endPoint y: 327, distance: 10.2
click at [220, 327] on span at bounding box center [218, 326] width 8 height 8
click at [238, 360] on button "Done" at bounding box center [233, 356] width 25 height 14
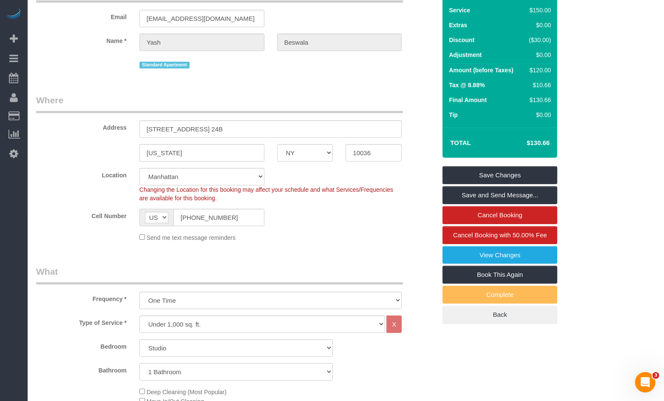
scroll to position [54, 0]
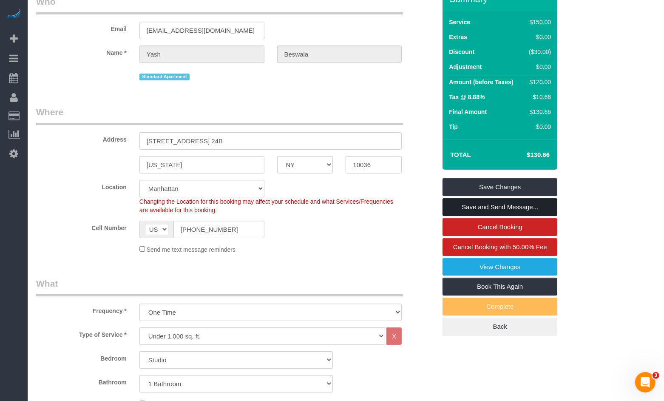
click at [459, 208] on link "Save and Send Message..." at bounding box center [499, 207] width 115 height 18
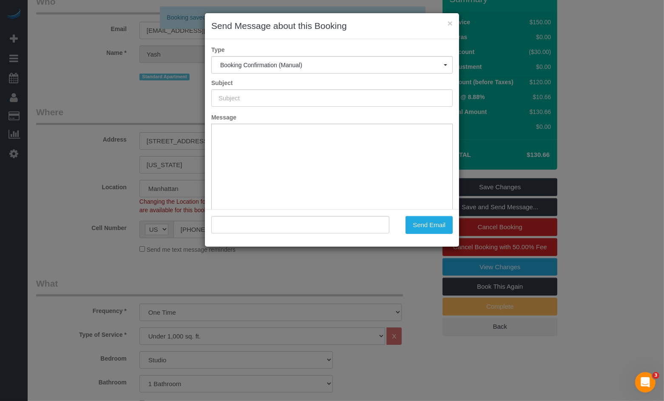
type input "Cleaning Confirmed for 08/22/2025 at 3:00pm"
type input ""Yash Beswala" <yashbeswala@gmail.com>"
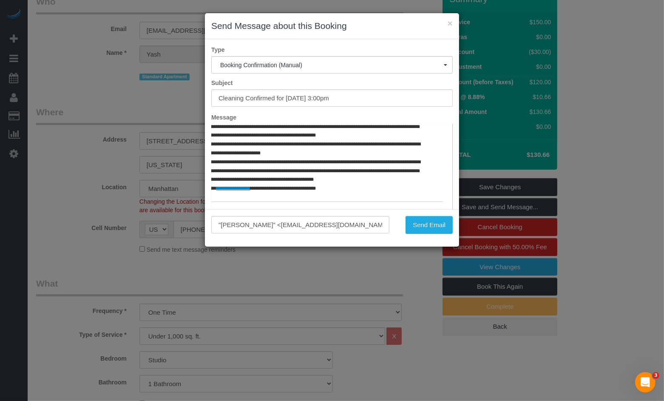
scroll to position [62, 0]
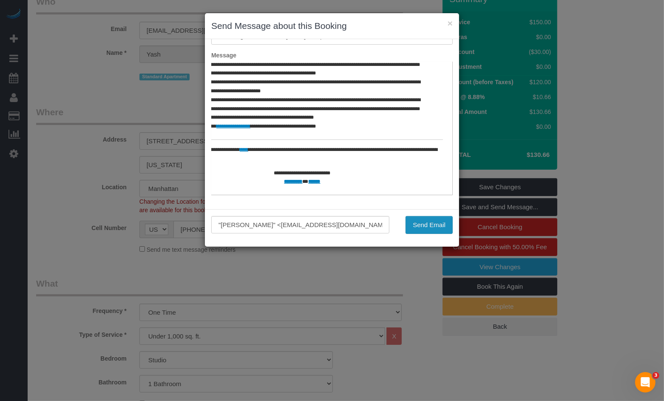
click at [417, 221] on button "Send Email" at bounding box center [428, 225] width 47 height 18
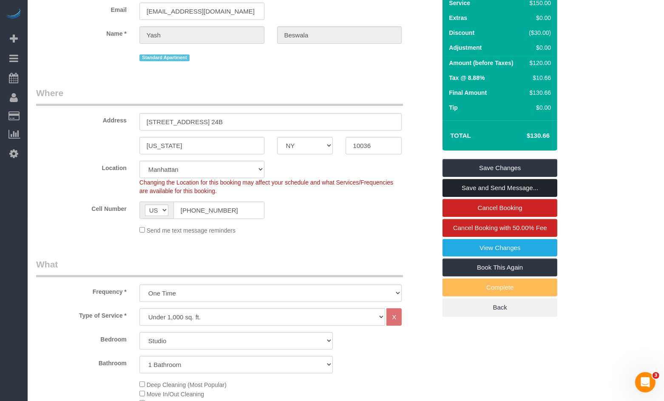
scroll to position [136, 0]
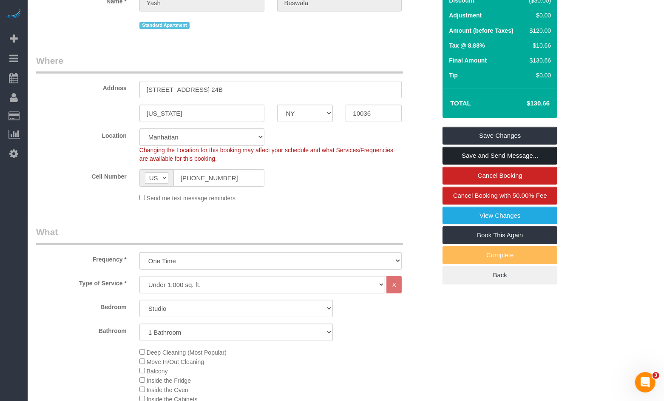
click at [482, 157] on link "Save and Send Message..." at bounding box center [499, 156] width 115 height 18
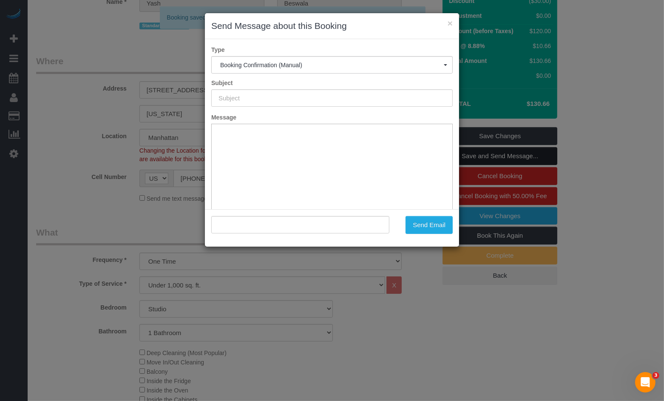
scroll to position [0, 0]
type input "Cleaning Confirmed for 08/22/2025 at 3:00pm"
type input ""Yash Beswala" <yashbeswala@gmail.com>"
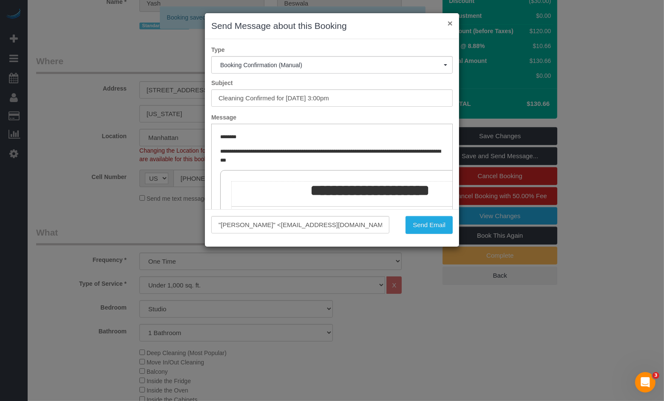
click at [448, 22] on button "×" at bounding box center [450, 23] width 5 height 9
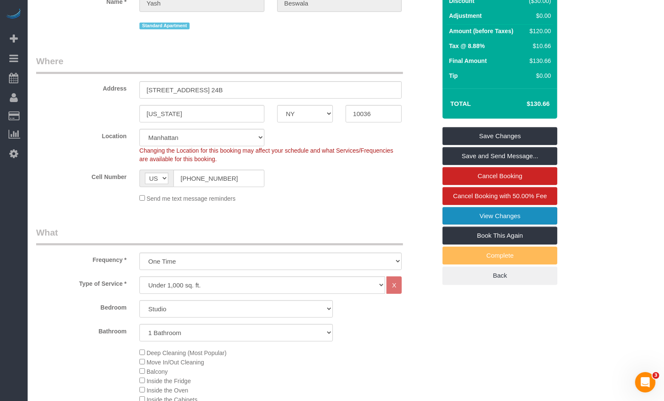
click at [488, 215] on link "View Changes" at bounding box center [499, 216] width 115 height 18
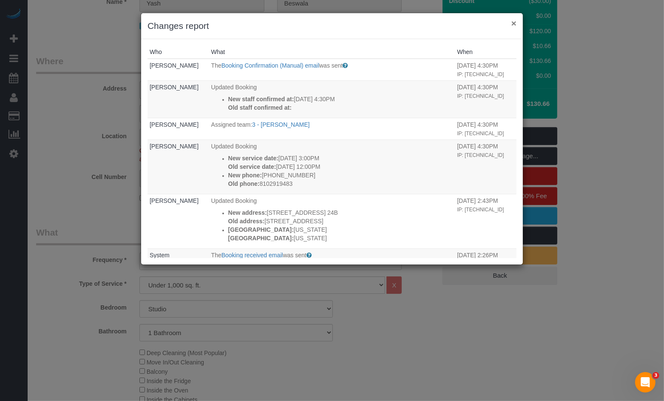
click at [511, 26] on button "×" at bounding box center [513, 23] width 5 height 9
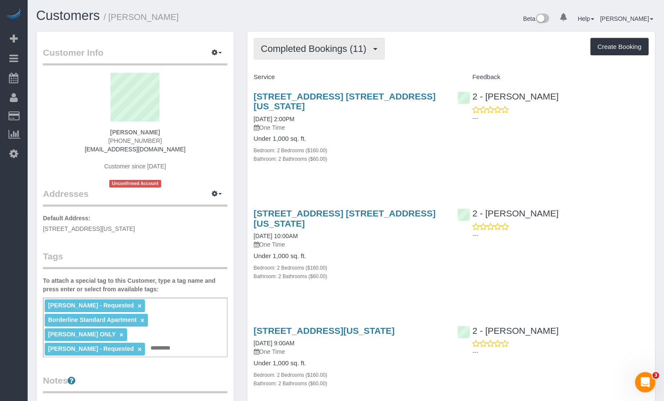
click at [334, 48] on span "Completed Bookings (11)" at bounding box center [316, 48] width 110 height 11
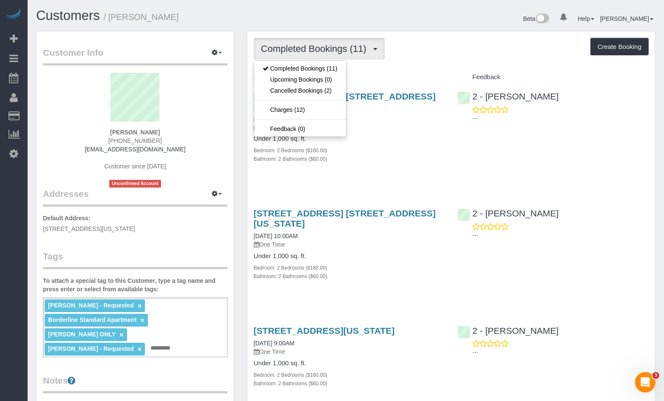
click at [225, 12] on h1 "Customers / [PERSON_NAME]" at bounding box center [187, 16] width 303 height 14
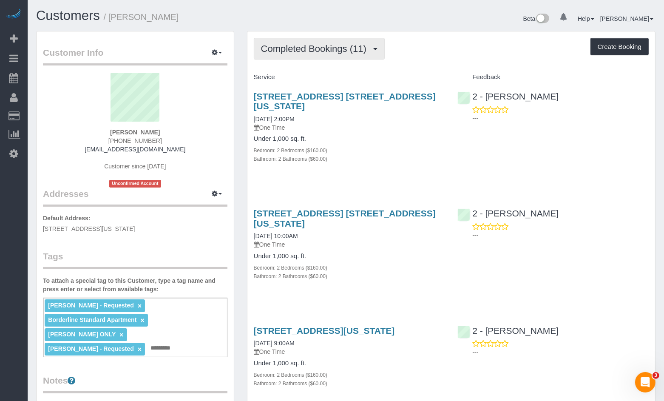
click at [290, 52] on span "Completed Bookings (11)" at bounding box center [316, 48] width 110 height 11
click at [311, 50] on span "Completed Bookings (11)" at bounding box center [316, 48] width 110 height 11
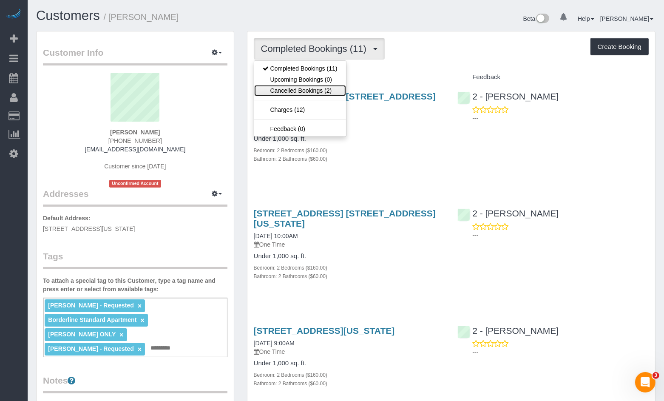
click at [323, 88] on link "Cancelled Bookings (2)" at bounding box center [300, 90] width 92 height 11
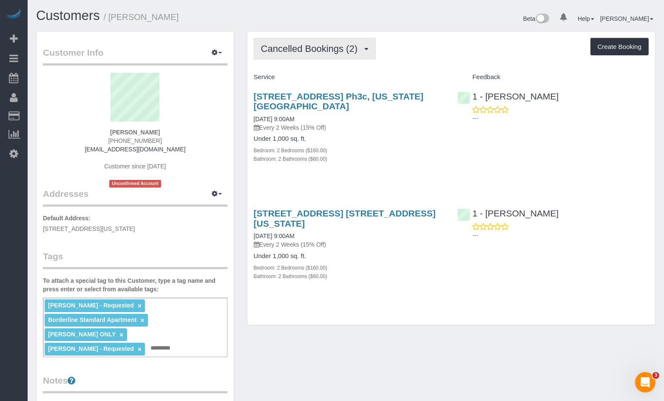
click at [326, 50] on span "Cancelled Bookings (2)" at bounding box center [311, 48] width 101 height 11
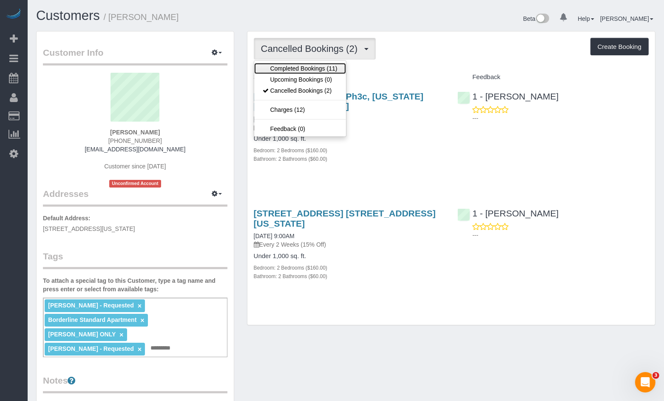
click at [317, 66] on link "Completed Bookings (11)" at bounding box center [300, 68] width 92 height 11
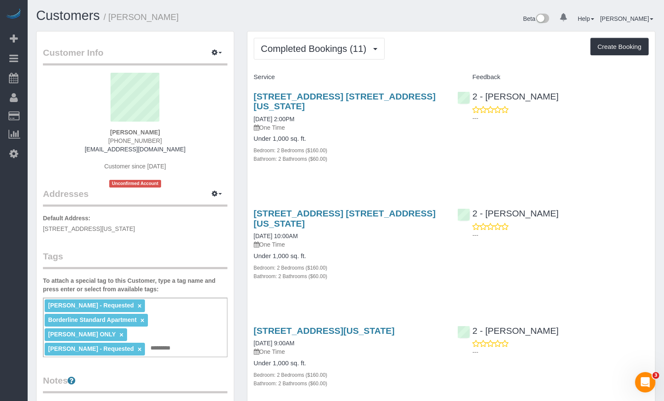
drag, startPoint x: 153, startPoint y: 16, endPoint x: 116, endPoint y: 19, distance: 37.9
click at [116, 18] on h1 "Customers / [PERSON_NAME]" at bounding box center [187, 16] width 303 height 14
copy small "[PERSON_NAME]"
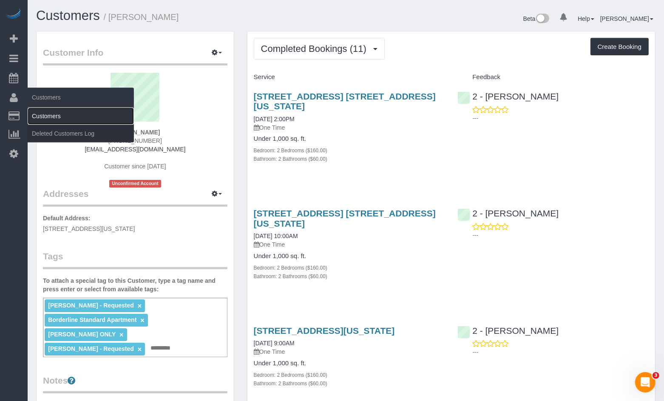
click at [47, 116] on link "Customers" at bounding box center [81, 116] width 106 height 17
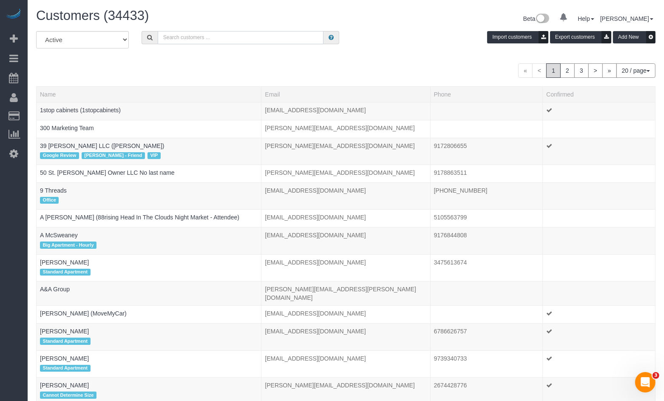
click at [208, 42] on input "text" at bounding box center [241, 37] width 166 height 13
paste input "[PERSON_NAME]"
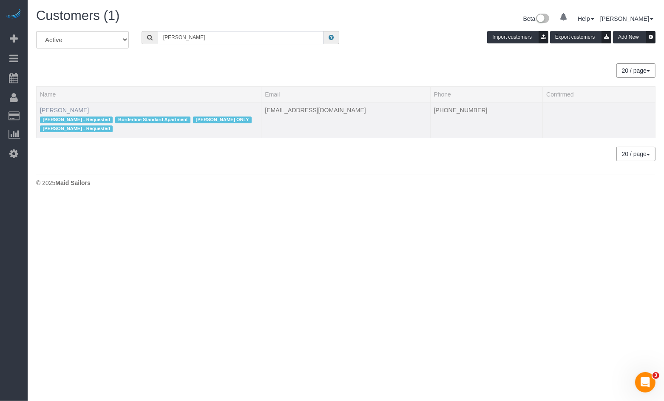
type input "[PERSON_NAME]"
click at [62, 108] on link "[PERSON_NAME]" at bounding box center [64, 110] width 49 height 7
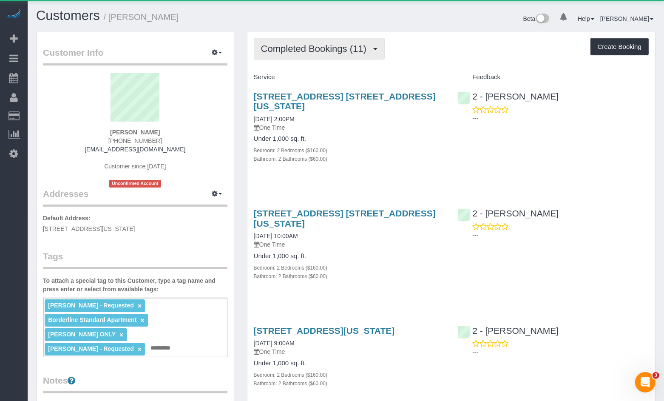
click at [316, 46] on span "Completed Bookings (11)" at bounding box center [316, 48] width 110 height 11
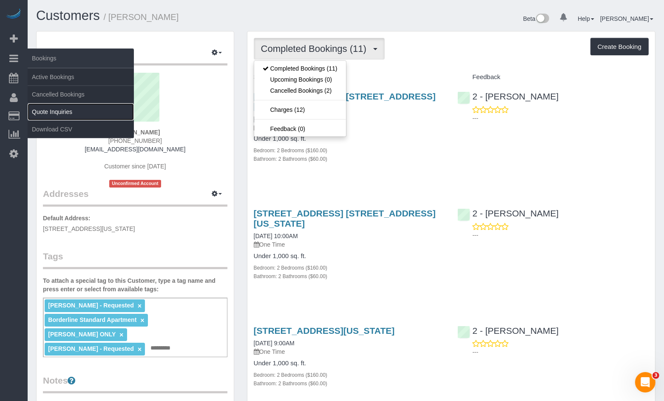
click at [48, 108] on link "Quote Inquiries" at bounding box center [81, 111] width 106 height 17
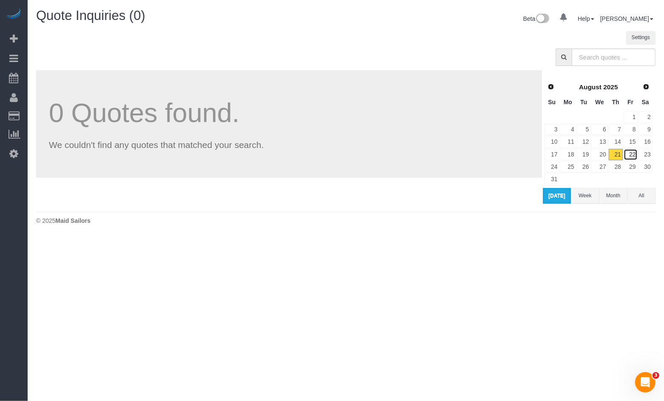
click at [632, 153] on link "22" at bounding box center [631, 154] width 14 height 11
click at [644, 152] on link "23" at bounding box center [645, 154] width 14 height 11
click at [629, 153] on link "22" at bounding box center [631, 154] width 14 height 11
click at [647, 152] on link "23" at bounding box center [645, 154] width 14 height 11
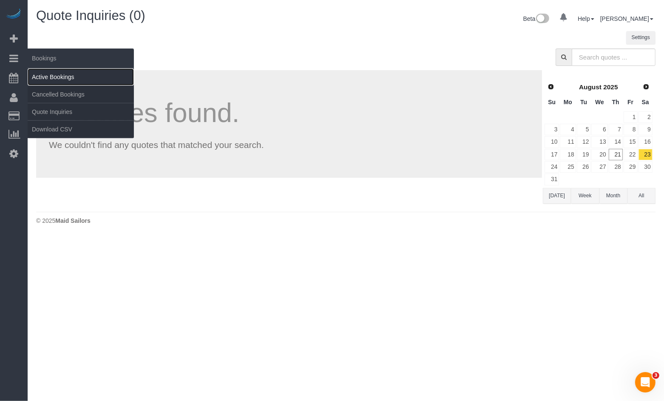
click at [43, 72] on link "Active Bookings" at bounding box center [81, 76] width 106 height 17
